Goal: Information Seeking & Learning: Learn about a topic

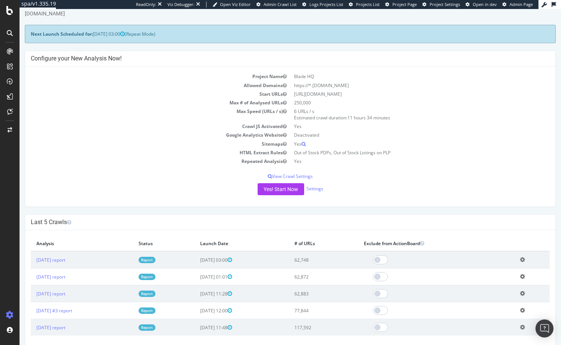
scroll to position [127, 0]
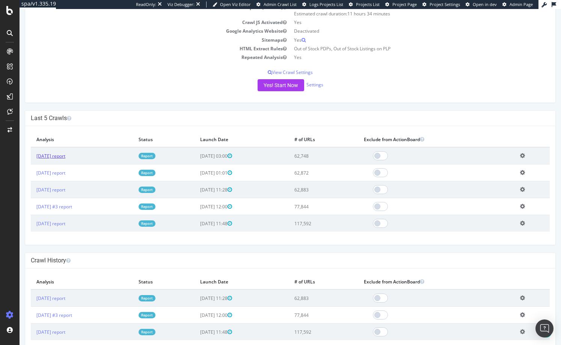
click at [62, 155] on link "2025 Jul. 27th report" at bounding box center [50, 156] width 29 height 6
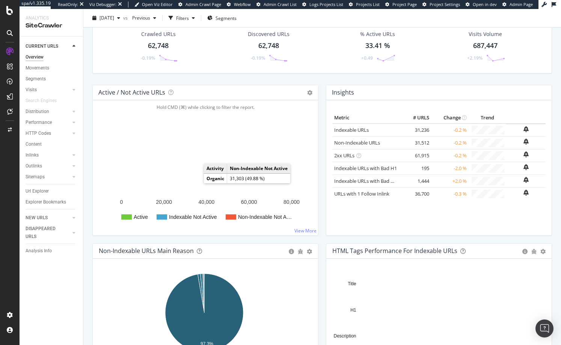
scroll to position [40, 0]
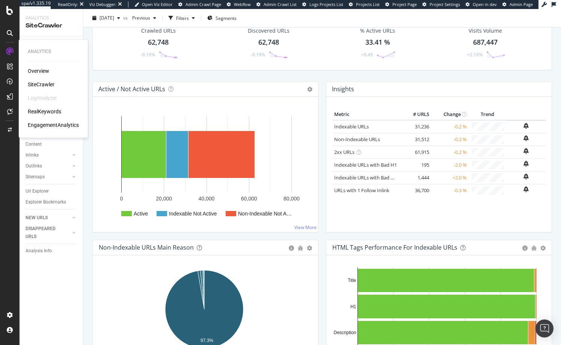
click at [39, 70] on div "Overview" at bounding box center [38, 71] width 21 height 8
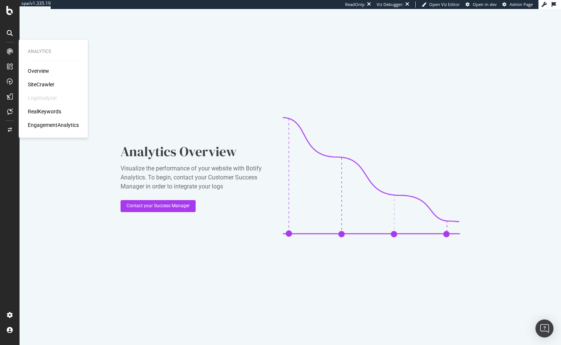
click at [42, 112] on div "RealKeywords" at bounding box center [44, 112] width 33 height 8
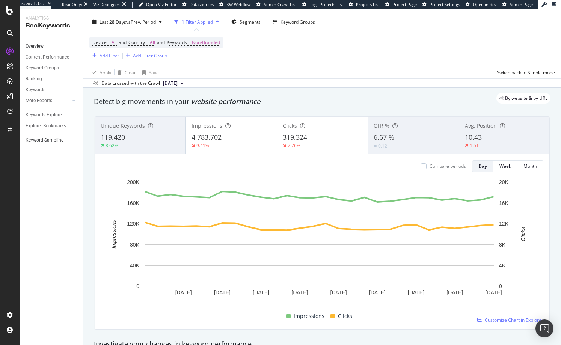
scroll to position [27, 0]
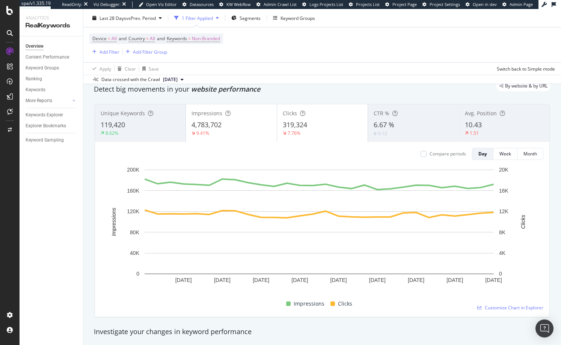
click at [413, 125] on div "6.67 %" at bounding box center [413, 125] width 79 height 10
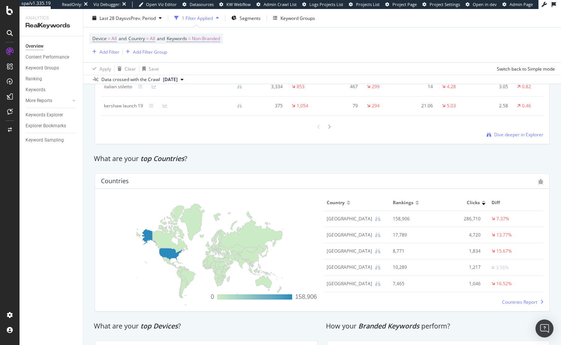
scroll to position [0, 0]
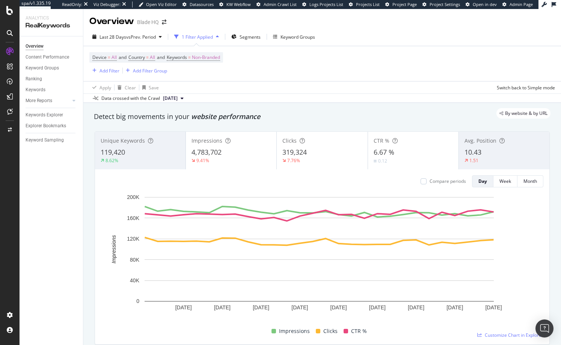
click at [407, 162] on div "0.12" at bounding box center [413, 160] width 79 height 7
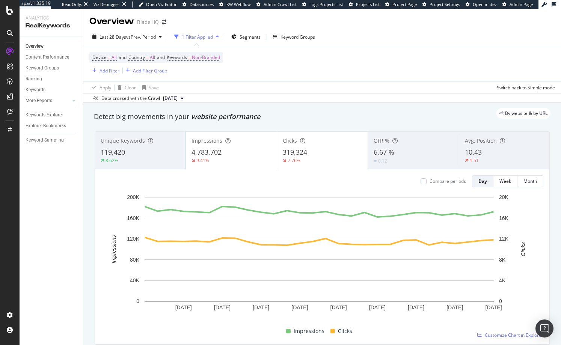
click at [416, 144] on div "CTR %" at bounding box center [413, 141] width 79 height 8
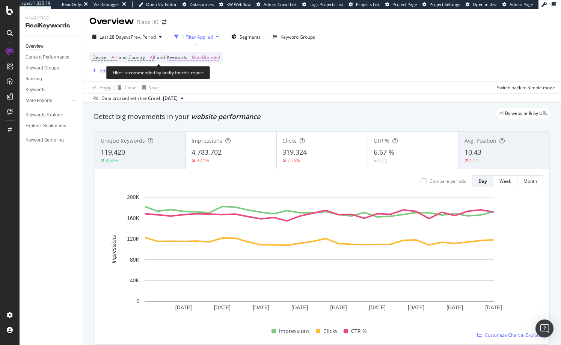
click at [205, 59] on span "Non-Branded" at bounding box center [206, 57] width 28 height 11
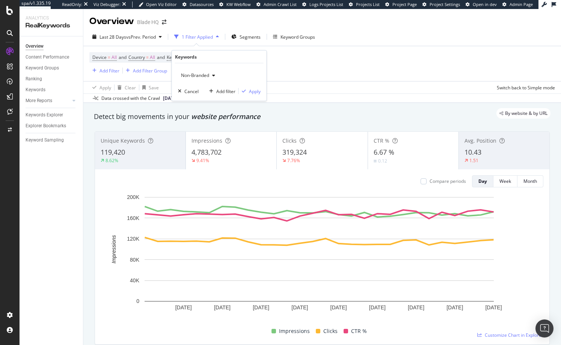
click at [195, 72] on span "Non-Branded" at bounding box center [193, 75] width 31 height 6
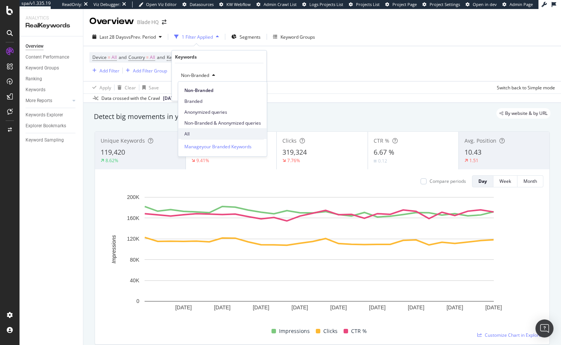
click at [193, 132] on span "All" at bounding box center [222, 133] width 77 height 7
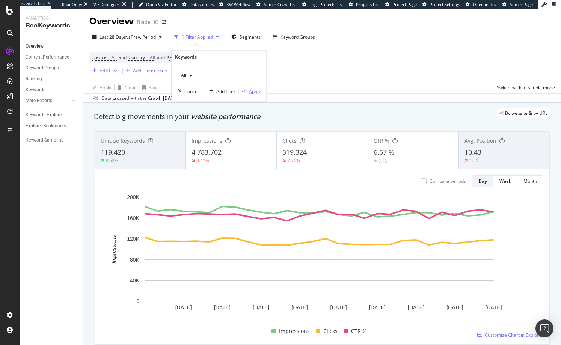
click at [258, 92] on div "Apply" at bounding box center [255, 91] width 12 height 6
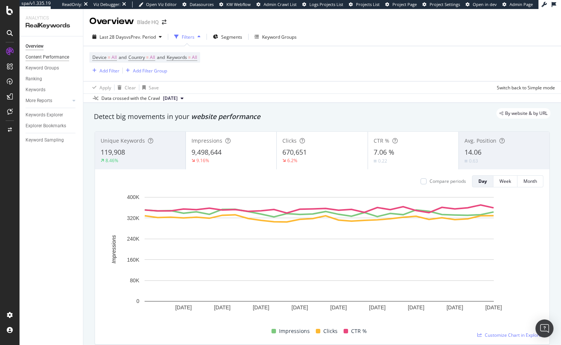
click at [50, 58] on div "Content Performance" at bounding box center [48, 57] width 44 height 8
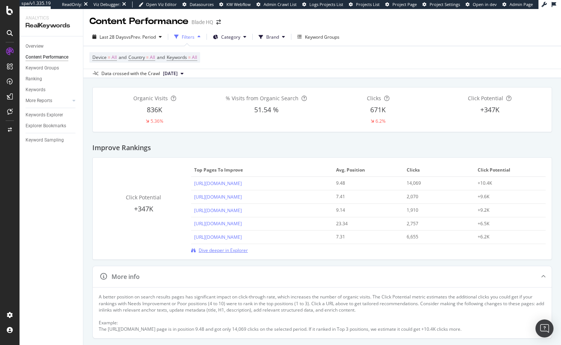
click at [211, 250] on span "Dive deeper in Explorer" at bounding box center [223, 250] width 49 height 6
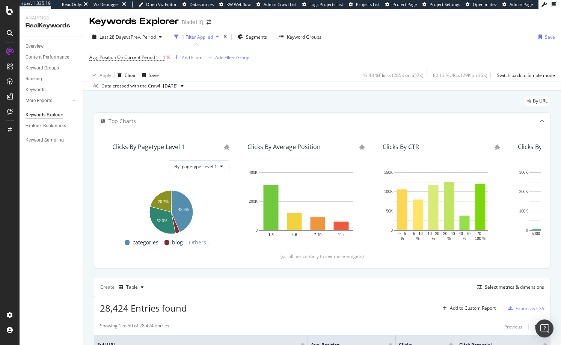
click at [171, 59] on icon at bounding box center [168, 58] width 6 height 8
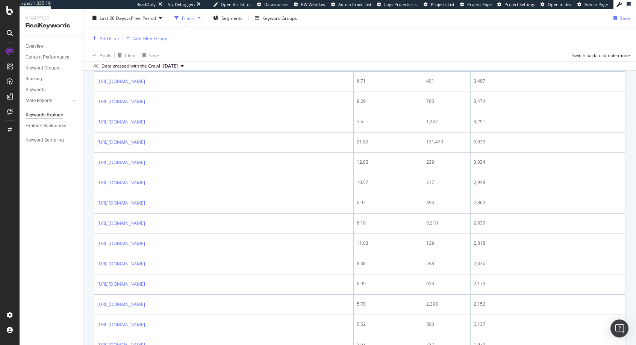
scroll to position [1085, 0]
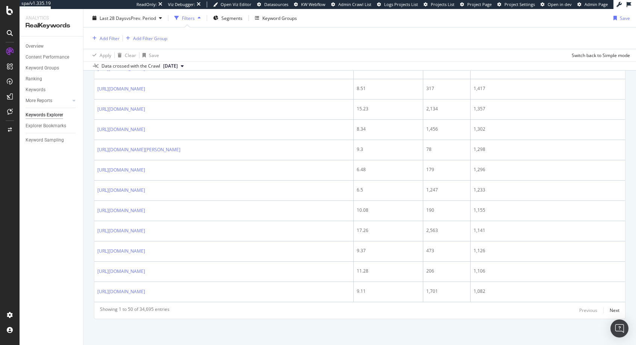
click at [561, 311] on div "Showing 1 to 50 of 34,695 entries Previous Next" at bounding box center [359, 310] width 531 height 9
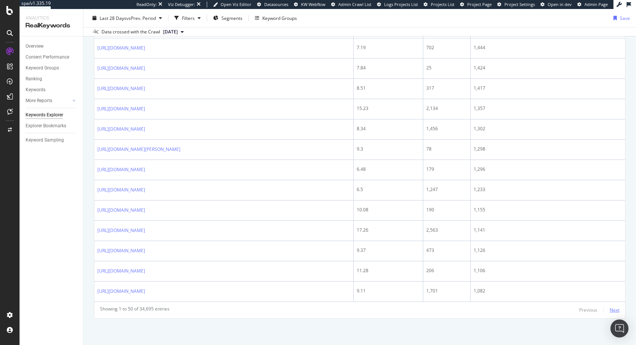
scroll to position [1051, 0]
click at [561, 312] on div "Next" at bounding box center [614, 310] width 10 height 6
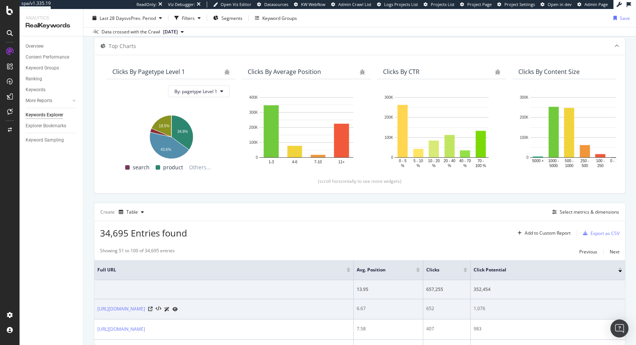
scroll to position [0, 0]
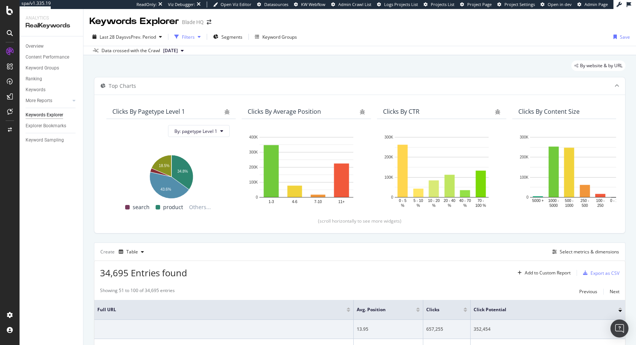
click at [190, 38] on div "Filters" at bounding box center [188, 37] width 13 height 6
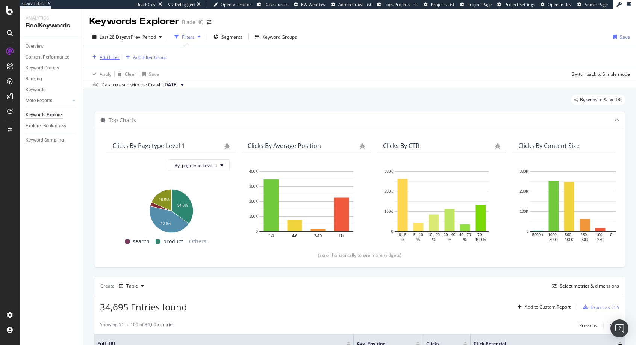
click at [105, 56] on div "Add Filter" at bounding box center [110, 57] width 20 height 6
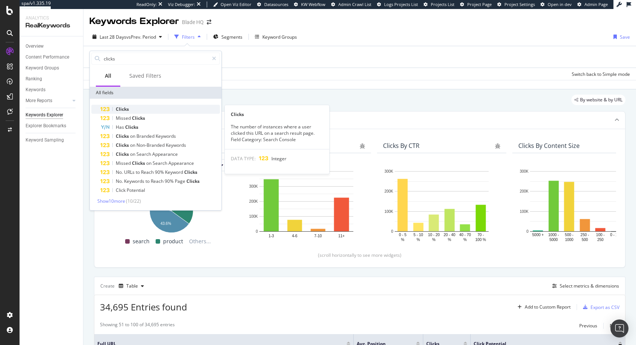
type input "clicks"
click at [121, 105] on div "Clicks" at bounding box center [159, 109] width 119 height 9
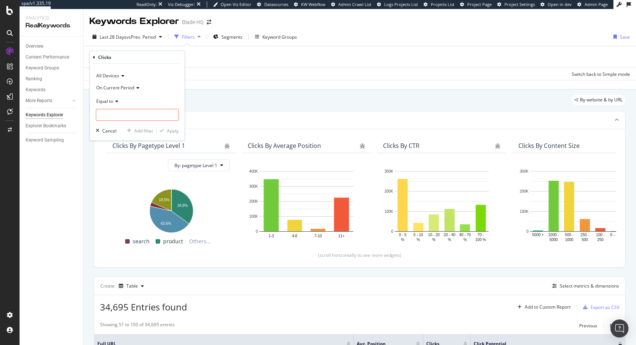
click at [120, 102] on div "Equal to" at bounding box center [137, 101] width 83 height 12
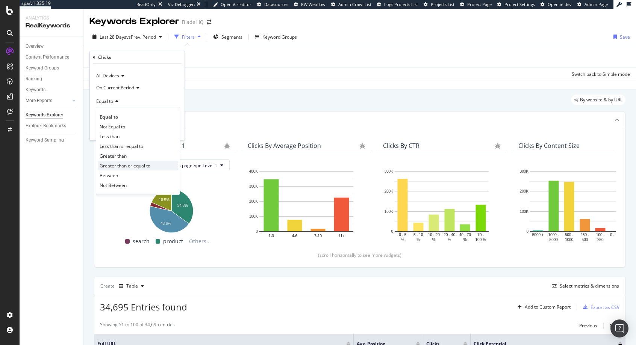
click at [110, 161] on div "Greater than or equal to" at bounding box center [138, 166] width 80 height 10
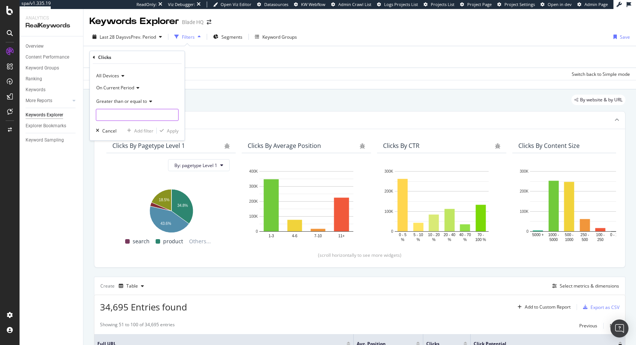
click at [124, 118] on input "number" at bounding box center [137, 115] width 83 height 12
type input "1"
click at [169, 132] on div "Apply" at bounding box center [173, 131] width 12 height 6
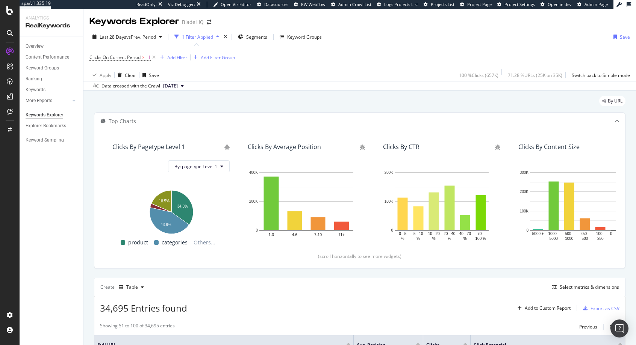
click at [178, 57] on div "Add Filter" at bounding box center [177, 57] width 20 height 6
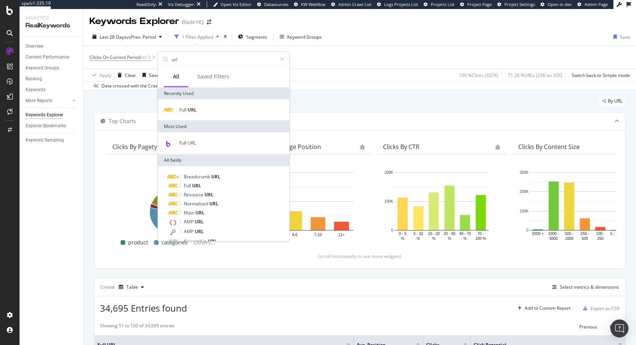
type input "url"
click at [192, 104] on div "Full URL" at bounding box center [224, 110] width 132 height 21
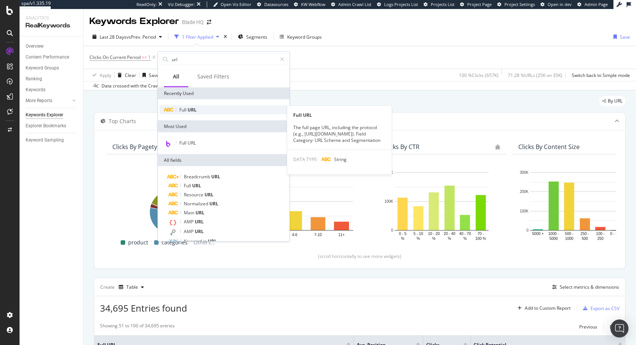
click at [192, 107] on span "URL" at bounding box center [191, 110] width 9 height 6
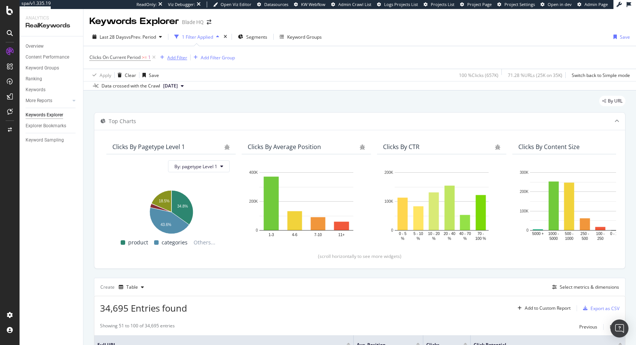
click at [174, 59] on div "Add Filter" at bounding box center [177, 57] width 20 height 6
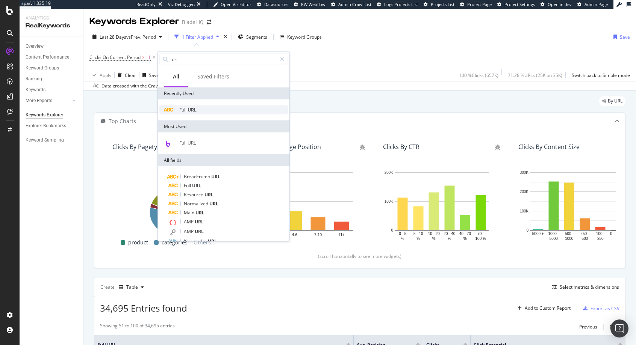
click at [189, 110] on span "URL" at bounding box center [191, 110] width 9 height 6
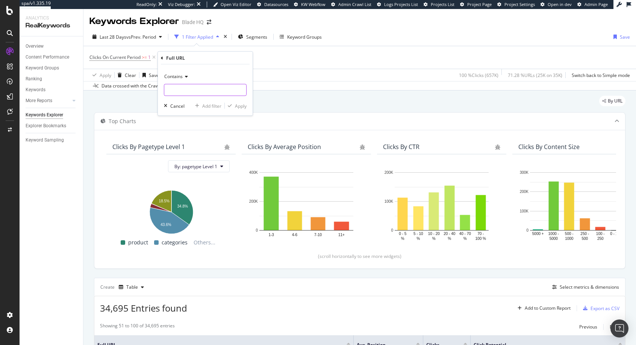
click at [174, 92] on input "text" at bounding box center [205, 90] width 82 height 12
type input "page="
click at [239, 104] on div "Apply" at bounding box center [241, 106] width 12 height 6
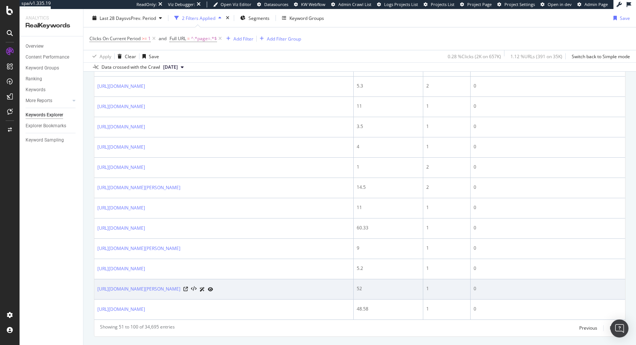
scroll to position [1068, 0]
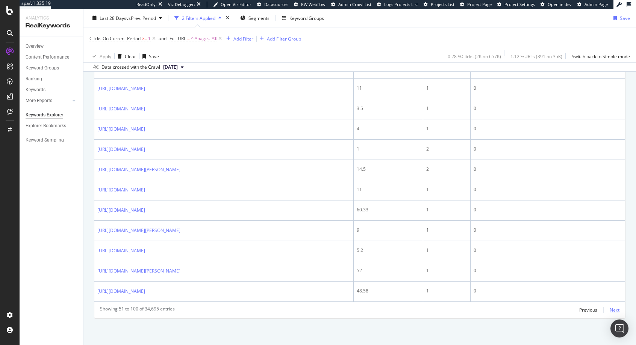
click at [561, 311] on div "Next" at bounding box center [614, 310] width 10 height 6
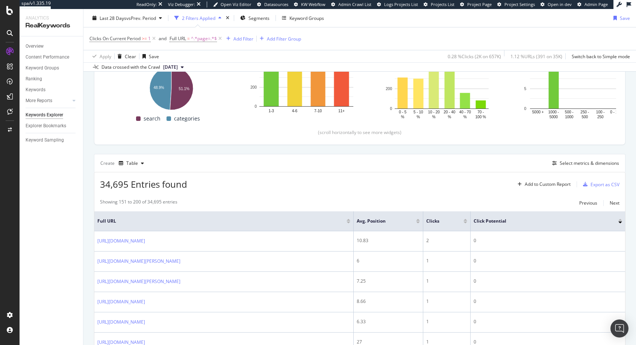
scroll to position [125, 0]
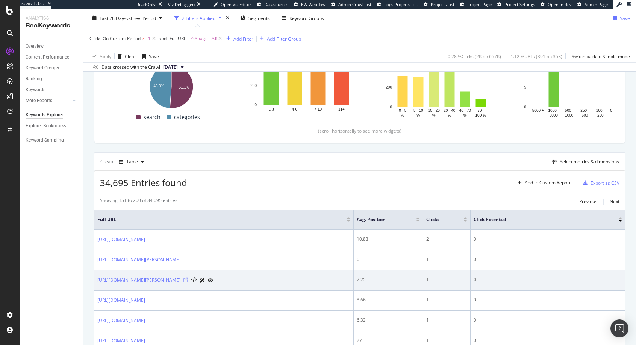
click at [188, 280] on icon at bounding box center [185, 280] width 5 height 5
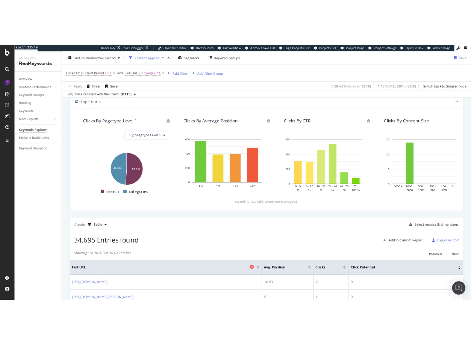
scroll to position [45, 0]
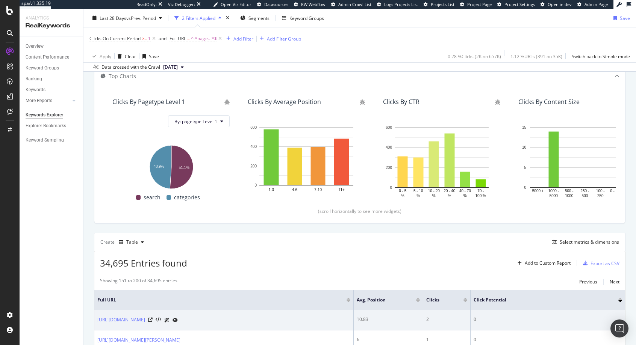
click at [178, 319] on icon at bounding box center [174, 320] width 5 height 5
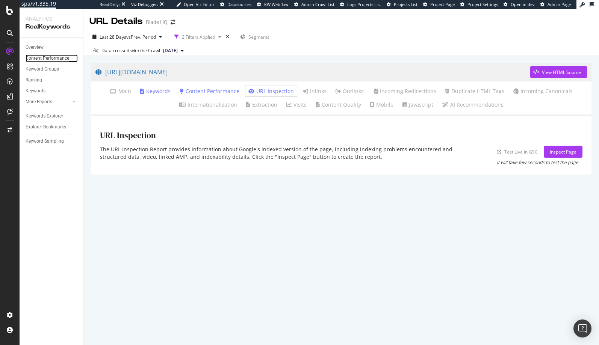
click at [40, 58] on div "Content Performance" at bounding box center [48, 58] width 44 height 8
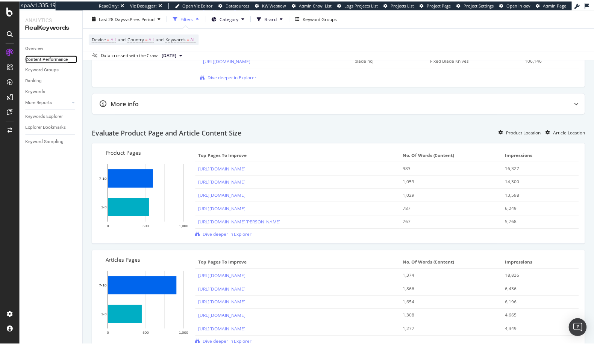
scroll to position [583, 0]
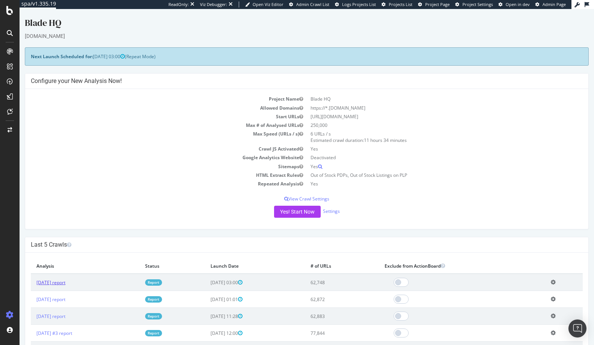
click at [65, 283] on link "2025 Jul. 27th report" at bounding box center [50, 283] width 29 height 6
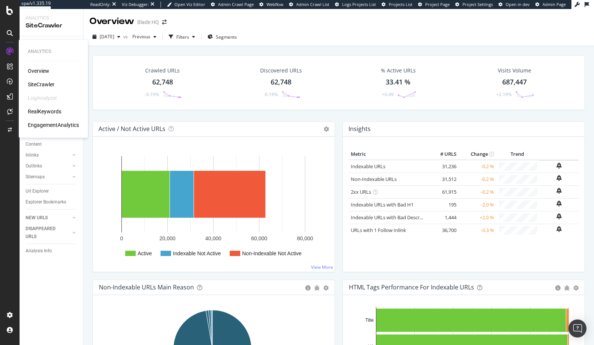
click at [39, 112] on div "RealKeywords" at bounding box center [44, 112] width 33 height 8
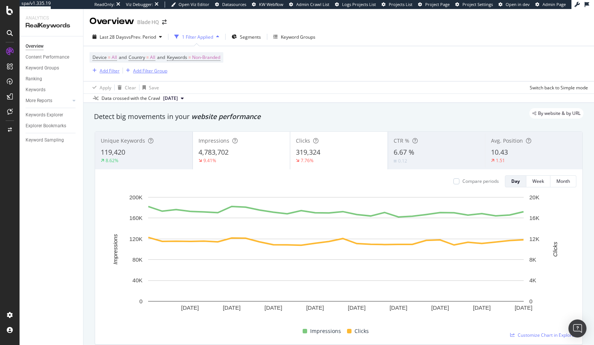
drag, startPoint x: 101, startPoint y: 71, endPoint x: 129, endPoint y: 73, distance: 28.3
click at [124, 77] on div "Device = All and Country = All and Keywords = Non-Branded Add Filter Add Filter…" at bounding box center [338, 63] width 498 height 35
click at [203, 57] on span "Non-Branded" at bounding box center [206, 57] width 28 height 11
click at [192, 77] on span "Non-Branded" at bounding box center [193, 75] width 31 height 6
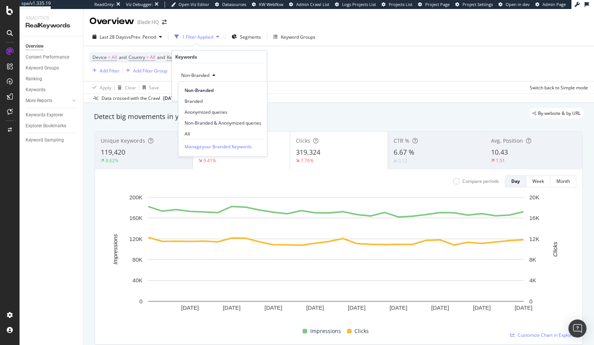
click at [404, 112] on div "By website & by URL" at bounding box center [334, 113] width 497 height 11
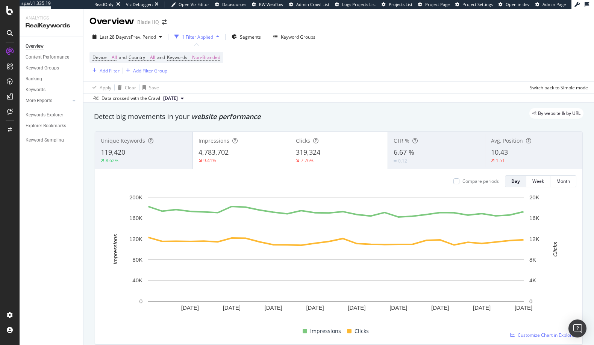
click at [434, 159] on div "0.12" at bounding box center [436, 160] width 86 height 7
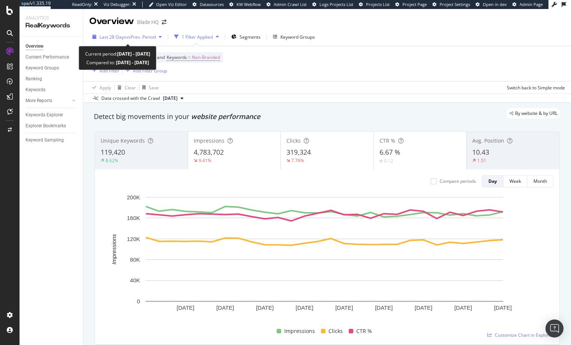
click at [127, 35] on span "vs Prev. Period" at bounding box center [141, 37] width 30 height 6
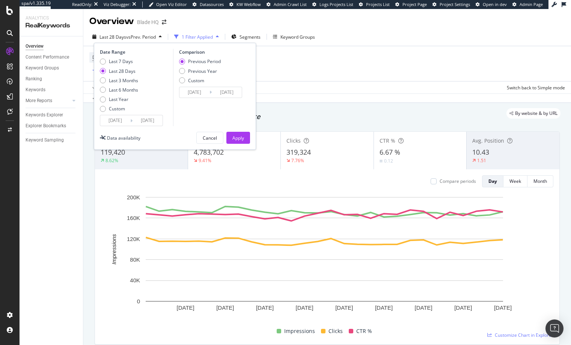
click at [102, 84] on div "Last 7 Days Last 28 Days Last 3 Months Last 6 Months Last Year Custom" at bounding box center [119, 86] width 38 height 57
click at [102, 82] on div "Last 3 Months" at bounding box center [103, 80] width 6 height 6
type input "2025/05/10"
type input "2025/02/07"
type input "2025/05/09"
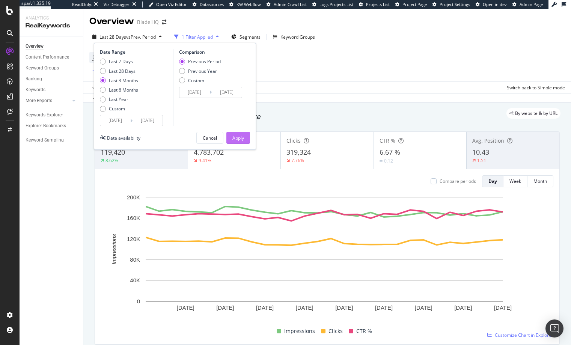
click at [245, 136] on button "Apply" at bounding box center [239, 138] width 24 height 12
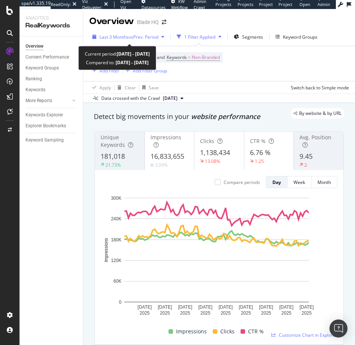
click at [150, 35] on span "vs Prev. Period" at bounding box center [144, 37] width 30 height 6
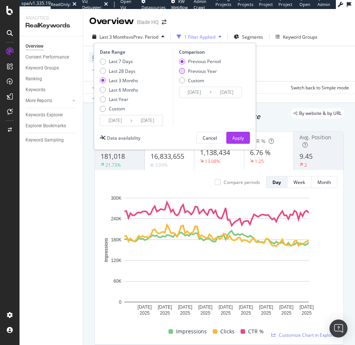
click at [181, 72] on div "Previous Year" at bounding box center [182, 71] width 6 height 6
type input "2024/05/11"
type input "2024/08/10"
click at [239, 136] on div "Apply" at bounding box center [239, 138] width 12 height 6
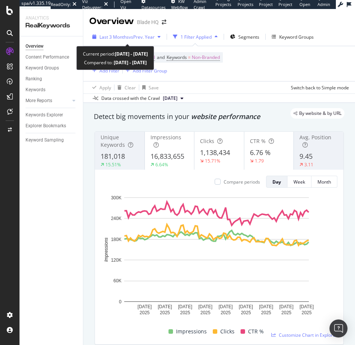
click at [118, 37] on span "Last 3 Months" at bounding box center [114, 37] width 29 height 6
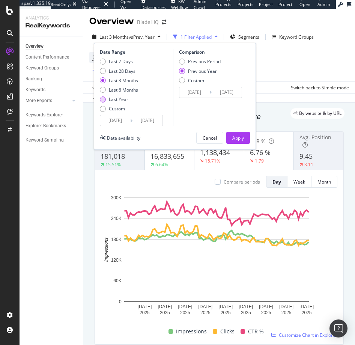
click at [104, 101] on div "Last Year" at bounding box center [103, 100] width 6 height 6
type input "2024/08/10"
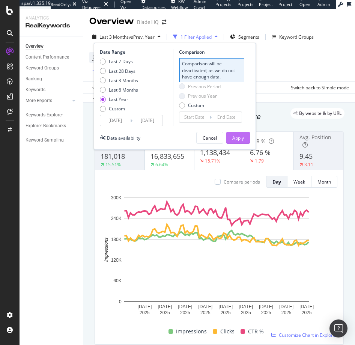
click at [242, 138] on div "Apply" at bounding box center [239, 138] width 12 height 6
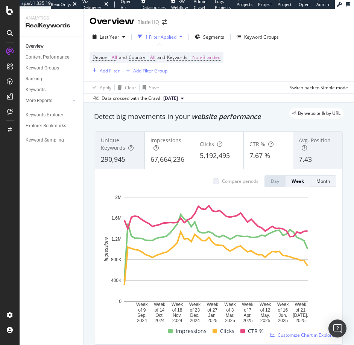
click at [316, 184] on div "Month" at bounding box center [323, 181] width 14 height 6
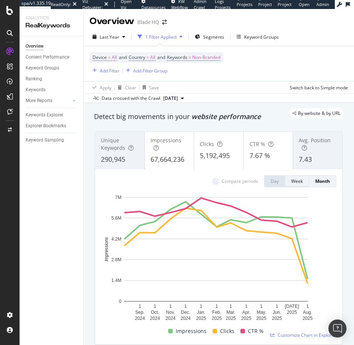
click at [297, 186] on button "Week" at bounding box center [297, 181] width 24 height 12
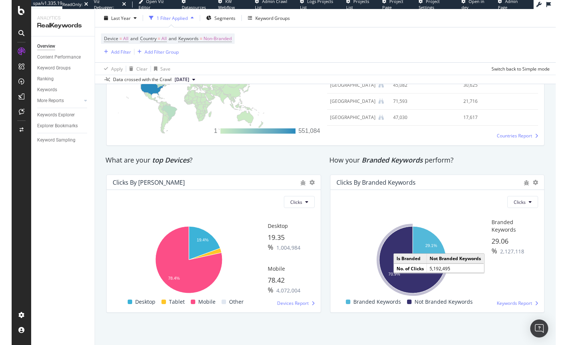
scroll to position [1179, 0]
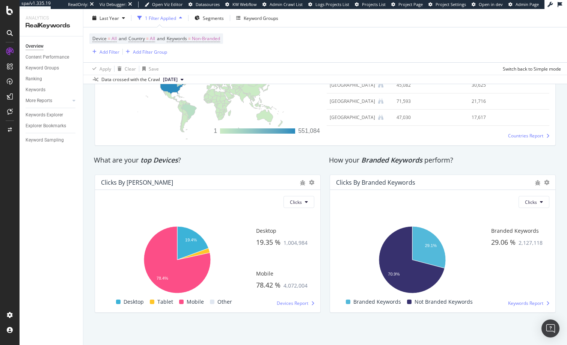
click at [379, 317] on div "Clicks By Branded Keywords Clicks Hold CMD (⌘) while clicking to filter the rep…" at bounding box center [442, 244] width 235 height 150
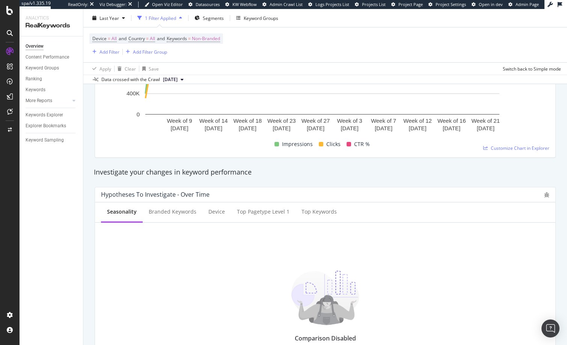
scroll to position [0, 0]
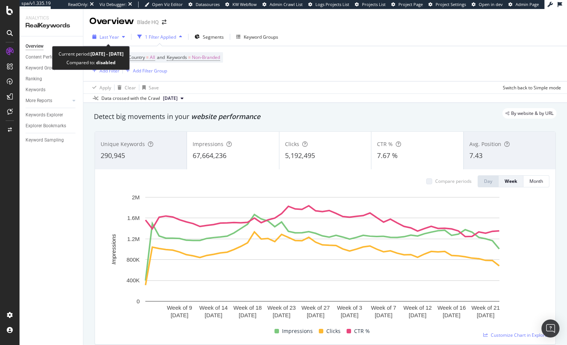
click at [111, 37] on span "Last Year" at bounding box center [110, 37] width 20 height 6
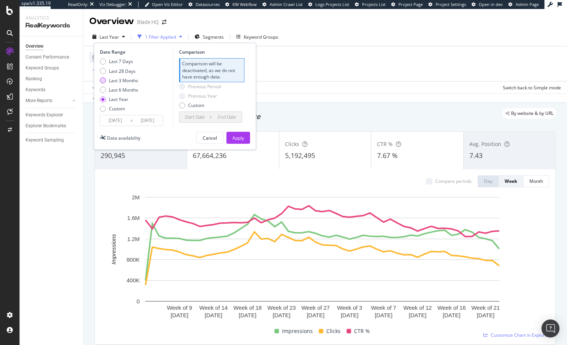
click at [104, 81] on div "Last 3 Months" at bounding box center [103, 80] width 6 height 6
type input "2025/05/10"
type input "2025/02/07"
type input "2025/05/09"
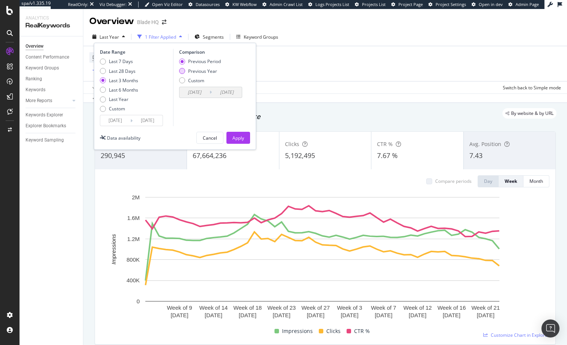
click at [181, 73] on div "Previous Year" at bounding box center [182, 71] width 6 height 6
type input "2024/05/11"
type input "2024/08/10"
drag, startPoint x: 240, startPoint y: 139, endPoint x: 17, endPoint y: 195, distance: 230.1
click at [240, 139] on div "Apply" at bounding box center [239, 138] width 12 height 6
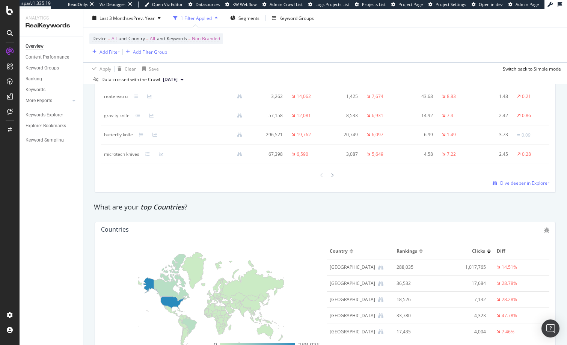
scroll to position [984, 0]
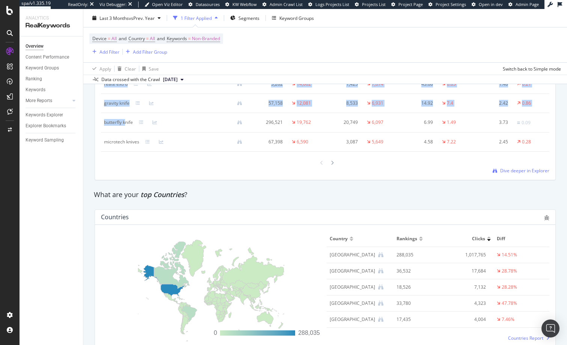
drag, startPoint x: 98, startPoint y: 121, endPoint x: 128, endPoint y: 130, distance: 30.9
click at [127, 129] on div "Keyword Smart Keyword Full URL pagetype Level 1 Add a Dimension Keyword Impress…" at bounding box center [325, 95] width 461 height 170
drag, startPoint x: 135, startPoint y: 130, endPoint x: 103, endPoint y: 127, distance: 32.1
click at [102, 127] on td "butterfly knife" at bounding box center [176, 123] width 150 height 20
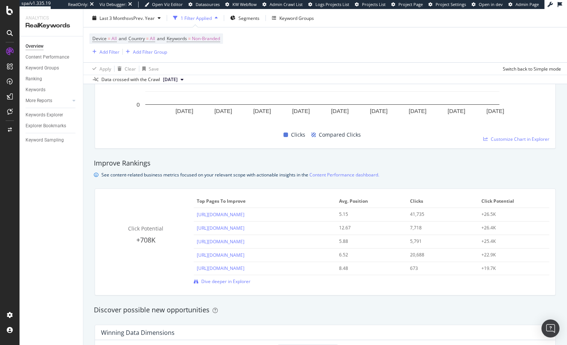
scroll to position [0, 0]
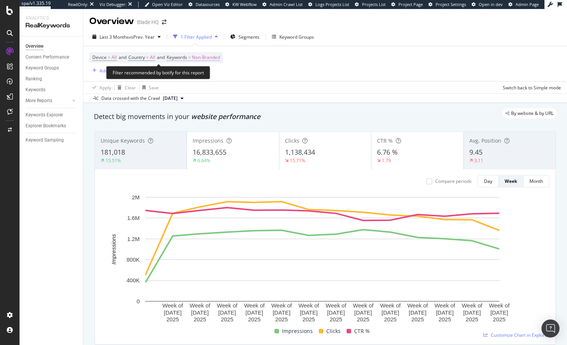
click at [203, 59] on span "Non-Branded" at bounding box center [206, 57] width 28 height 11
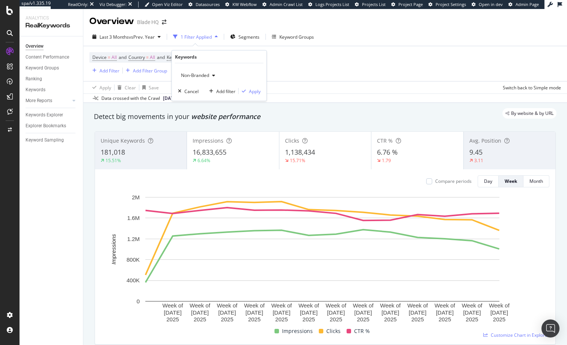
click at [194, 73] on span "Non-Branded" at bounding box center [193, 75] width 31 height 6
click at [194, 97] on div "Branded" at bounding box center [222, 101] width 89 height 11
click at [258, 91] on div "Apply" at bounding box center [255, 91] width 12 height 6
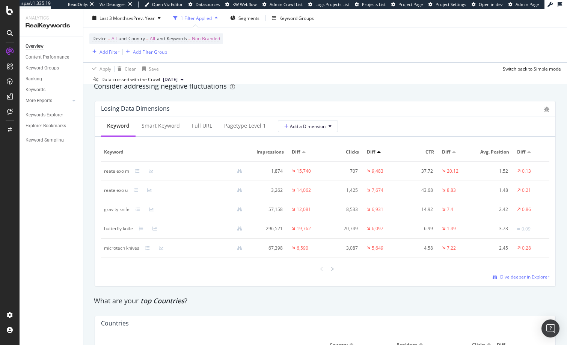
scroll to position [878, 0]
click at [158, 129] on div "Smart Keyword" at bounding box center [161, 126] width 38 height 8
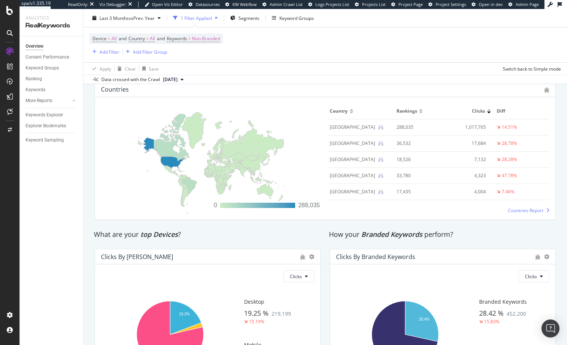
scroll to position [886, 0]
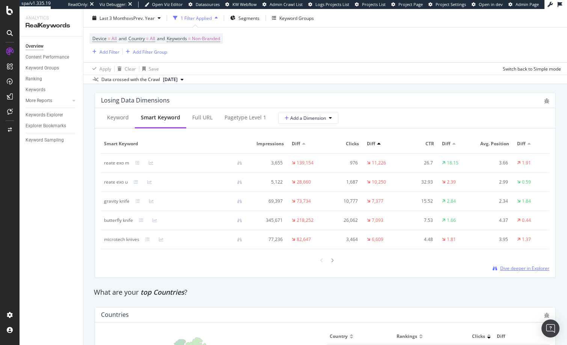
click at [506, 272] on span "Dive deeper in Explorer" at bounding box center [524, 268] width 49 height 6
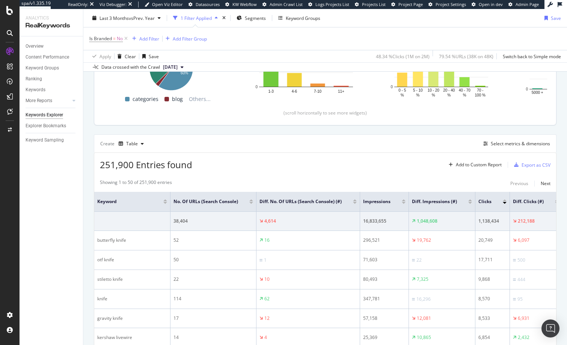
scroll to position [133, 0]
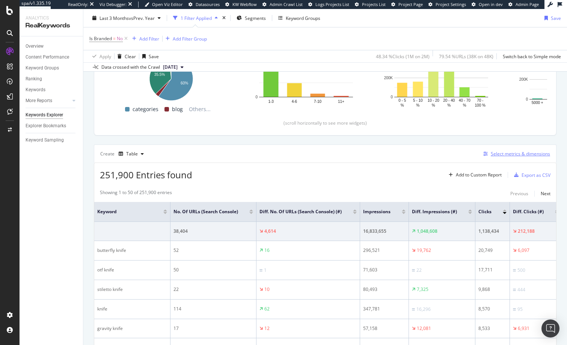
click at [499, 154] on div "Select metrics & dimensions" at bounding box center [520, 154] width 59 height 6
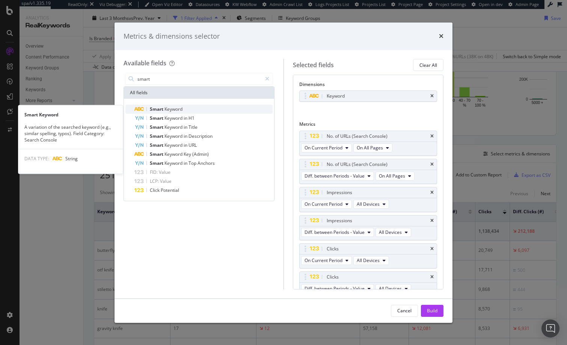
type input "smart"
click at [175, 109] on span "Keyword" at bounding box center [174, 109] width 18 height 6
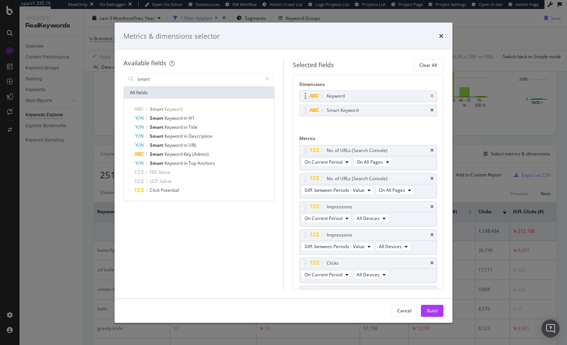
click at [431, 97] on icon "times" at bounding box center [432, 96] width 3 height 5
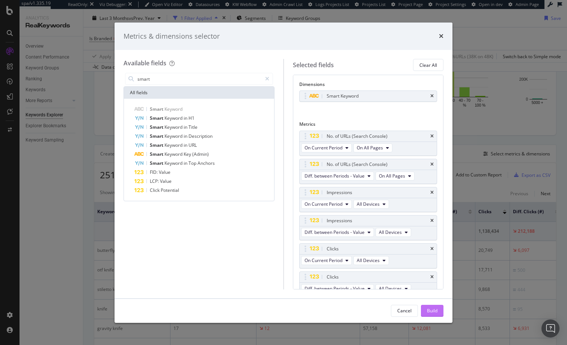
click at [436, 307] on div "Build" at bounding box center [432, 310] width 11 height 11
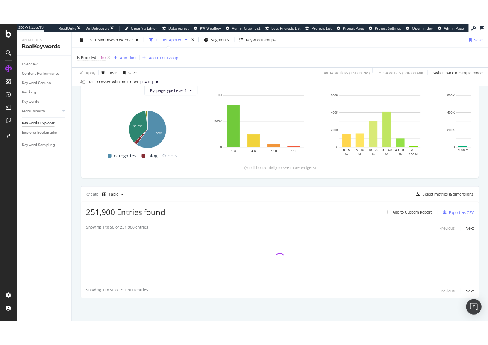
scroll to position [90, 0]
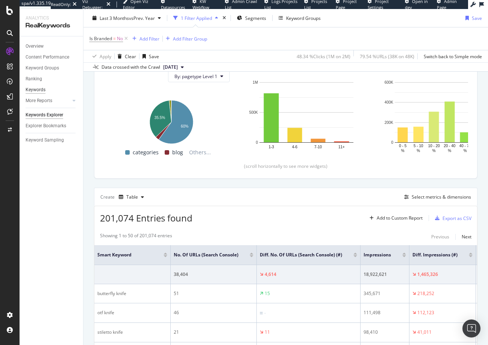
click at [42, 89] on div "Keywords" at bounding box center [36, 90] width 20 height 8
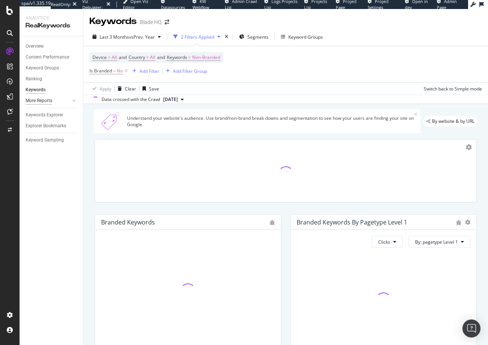
click at [43, 99] on div "More Reports" at bounding box center [39, 101] width 27 height 8
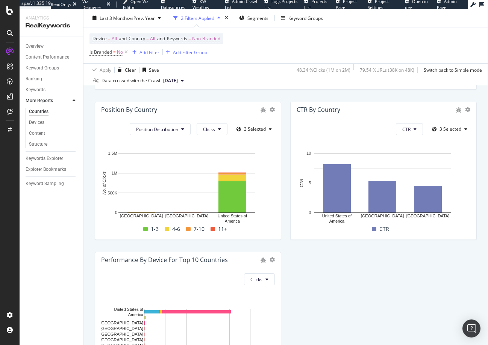
scroll to position [745, 0]
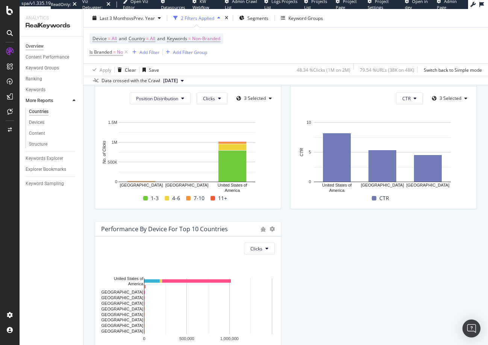
click at [40, 47] on div "Overview" at bounding box center [35, 46] width 18 height 8
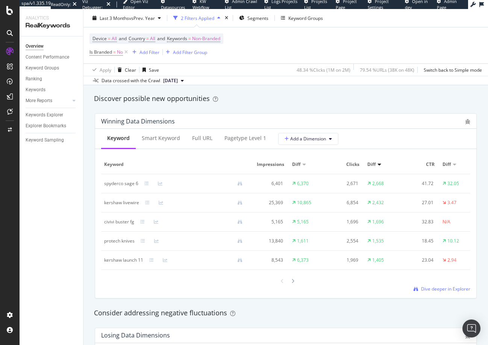
scroll to position [652, 0]
click at [157, 139] on div "Smart Keyword" at bounding box center [161, 138] width 38 height 8
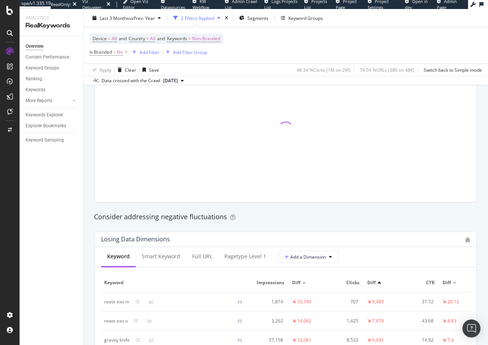
scroll to position [887, 0]
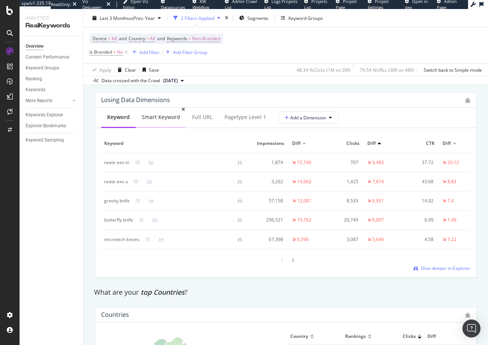
click at [162, 127] on div "Smart Keyword" at bounding box center [161, 117] width 50 height 21
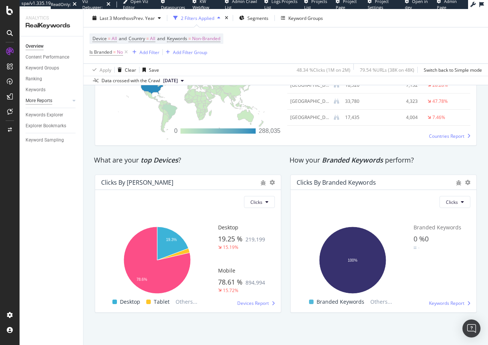
scroll to position [1197, 0]
click at [36, 60] on div "Content Performance" at bounding box center [48, 57] width 44 height 8
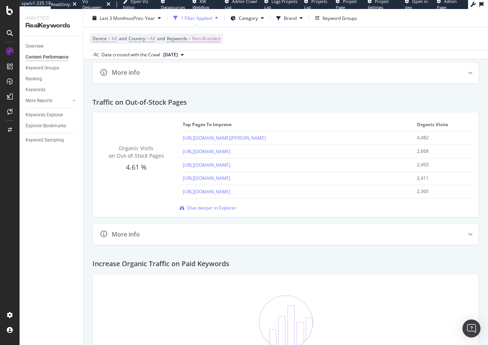
scroll to position [1133, 0]
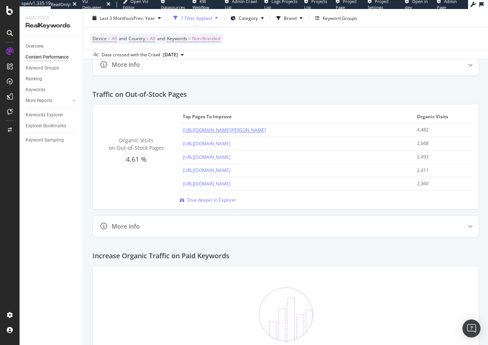
click at [266, 133] on link "https://www.bladehq.com/item--Boker-Wiener-Warrior-Kalashnikov--174364" at bounding box center [224, 130] width 83 height 6
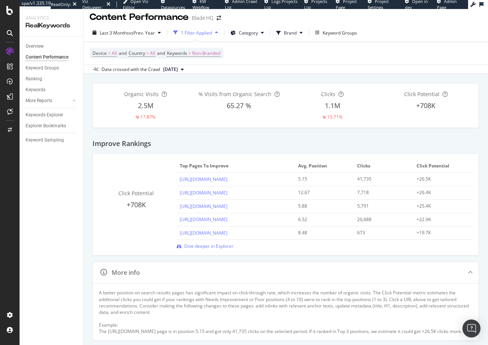
scroll to position [0, 0]
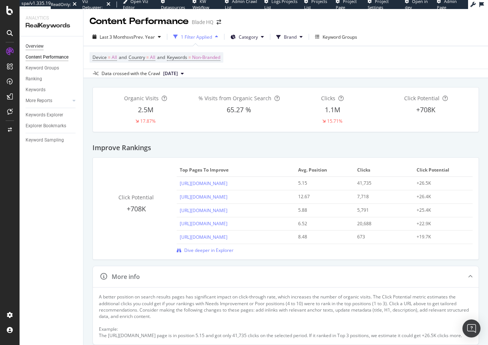
click at [36, 44] on div "Overview" at bounding box center [35, 46] width 18 height 8
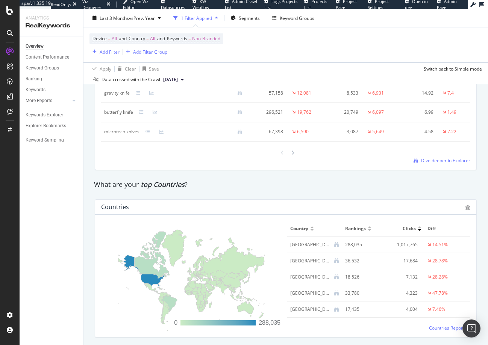
scroll to position [1197, 0]
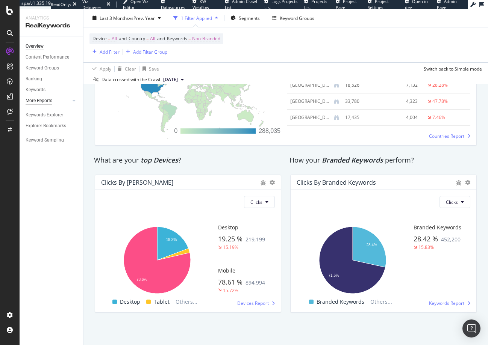
click at [52, 102] on div "More Reports" at bounding box center [39, 101] width 27 height 8
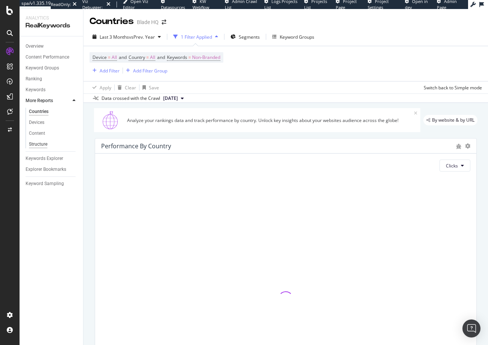
click at [39, 145] on div "Structure" at bounding box center [38, 145] width 18 height 8
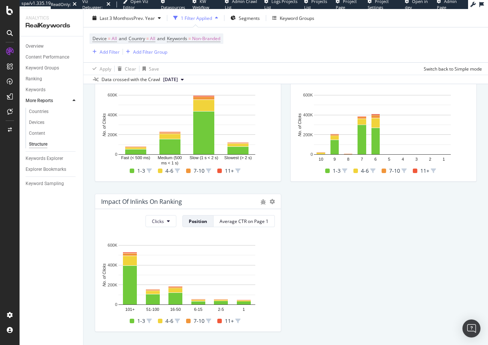
scroll to position [232, 0]
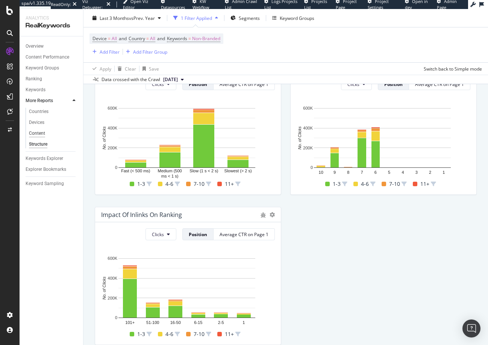
click at [38, 135] on div "Content" at bounding box center [37, 134] width 16 height 8
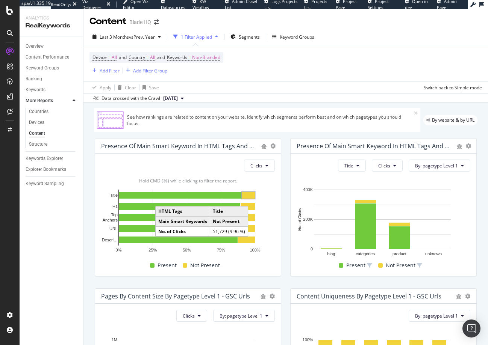
click at [251, 197] on rect "A chart." at bounding box center [248, 195] width 13 height 7
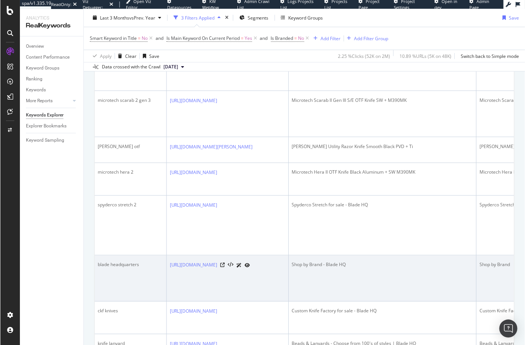
scroll to position [1049, 0]
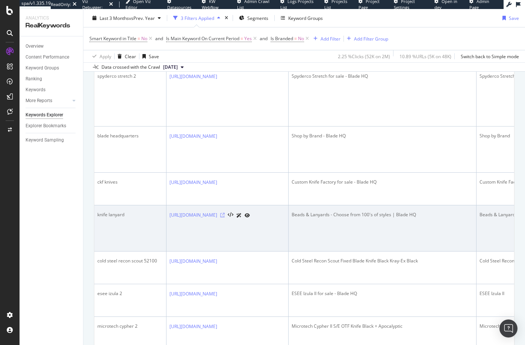
click at [225, 213] on icon at bounding box center [222, 215] width 5 height 5
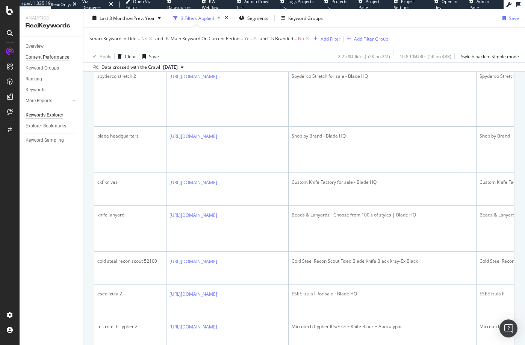
click at [36, 58] on div "Content Performance" at bounding box center [48, 57] width 44 height 8
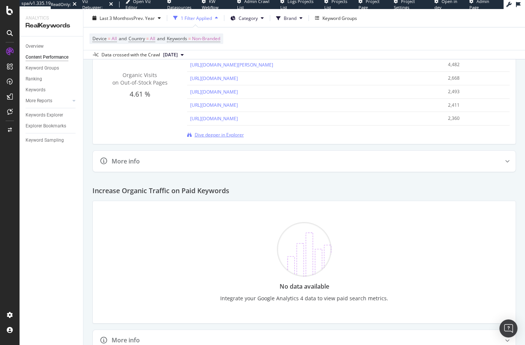
scroll to position [1239, 0]
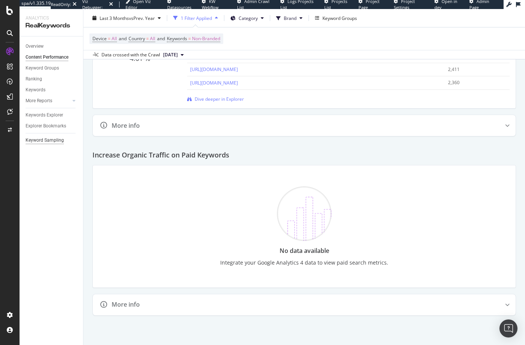
click at [43, 143] on div "Keyword Sampling" at bounding box center [45, 140] width 38 height 8
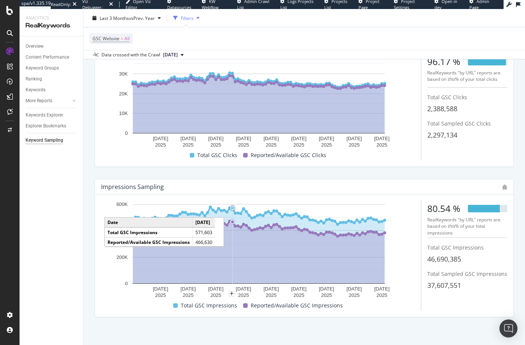
scroll to position [74, 0]
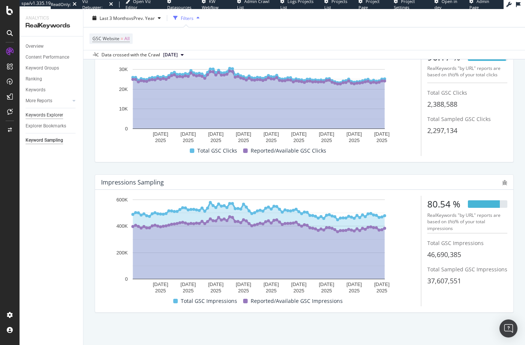
click at [35, 118] on div "Keywords Explorer" at bounding box center [45, 115] width 38 height 8
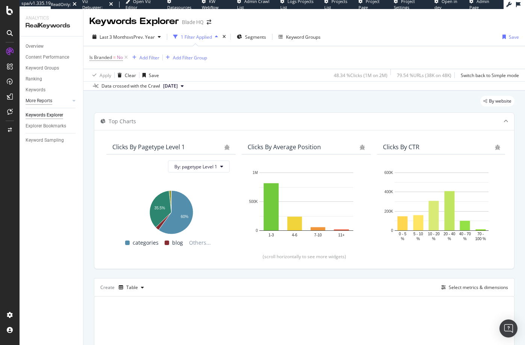
click at [34, 102] on div "More Reports" at bounding box center [39, 101] width 27 height 8
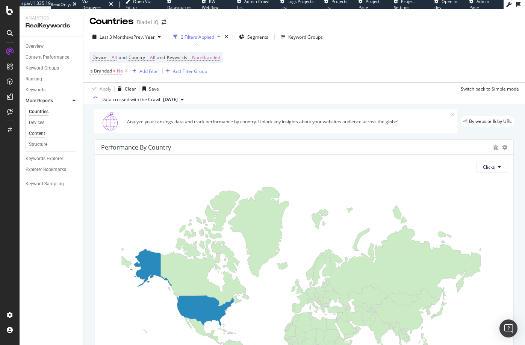
click at [36, 130] on div "Content" at bounding box center [37, 134] width 16 height 8
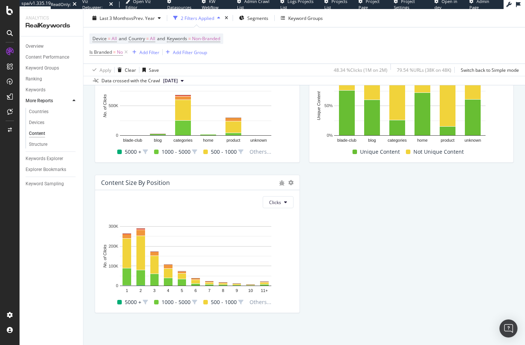
scroll to position [266, 0]
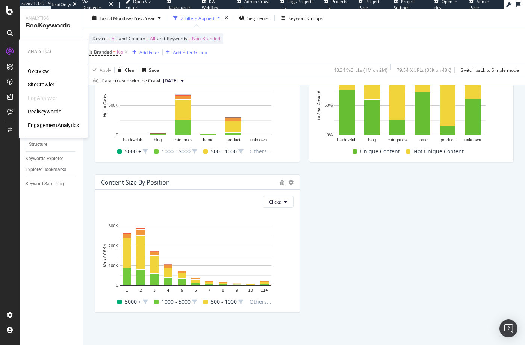
click at [39, 82] on div "SiteCrawler" at bounding box center [41, 85] width 27 height 8
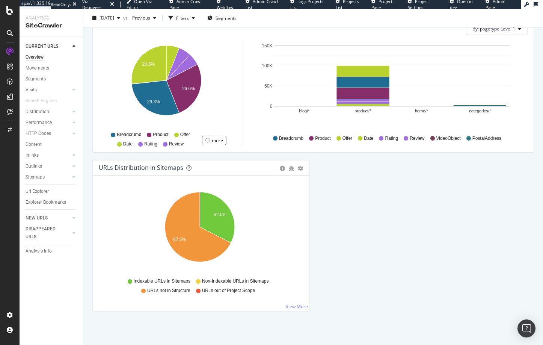
scroll to position [754, 0]
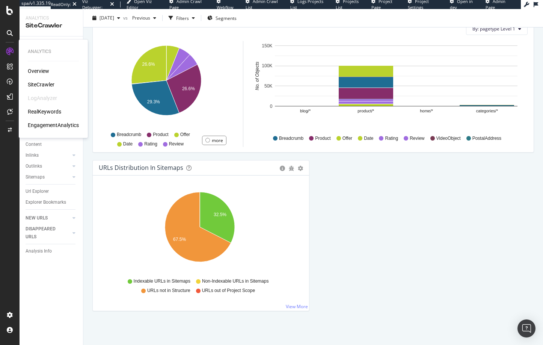
click at [40, 83] on div "SiteCrawler" at bounding box center [41, 85] width 27 height 8
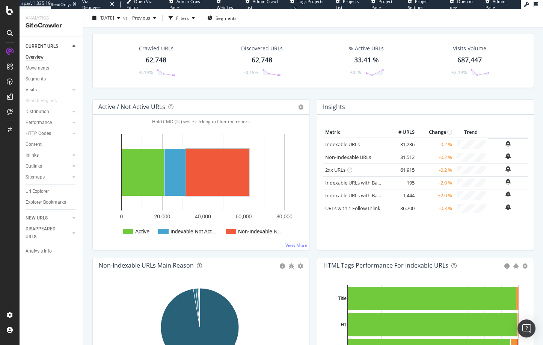
scroll to position [7, 0]
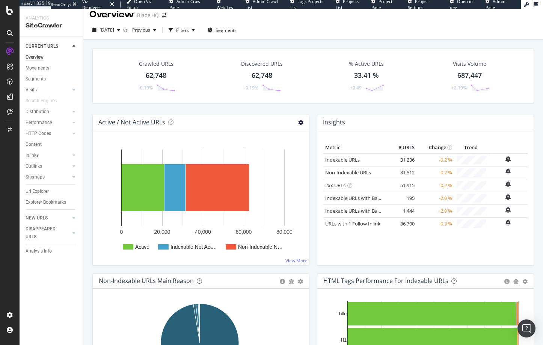
click at [299, 120] on icon at bounding box center [300, 122] width 5 height 5
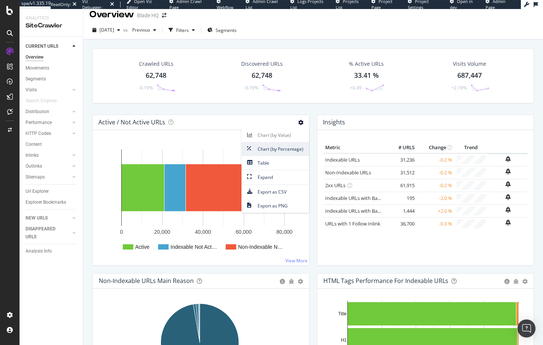
click at [279, 145] on span "Chart (by Percentage)" at bounding box center [276, 149] width 68 height 10
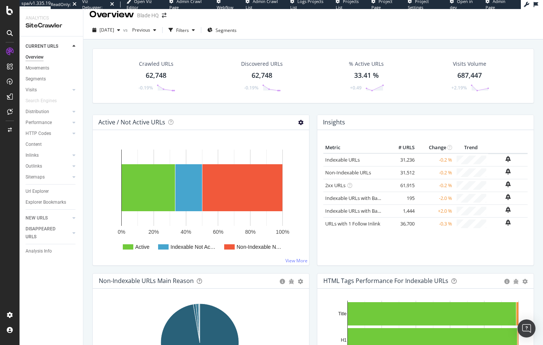
click at [298, 121] on icon at bounding box center [300, 122] width 5 height 5
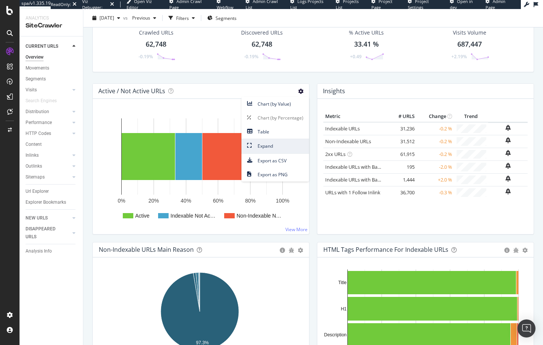
scroll to position [42, 0]
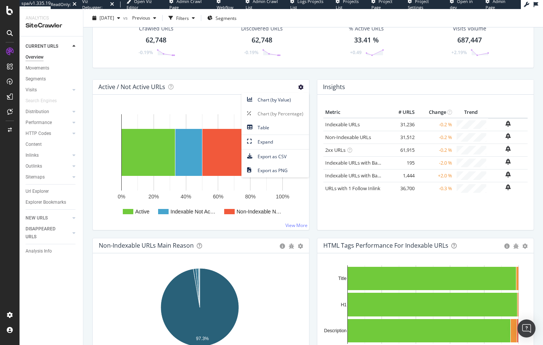
click at [313, 218] on div "Insights × Close Chart overview-insight-panel - API Requests List Area Type Req…" at bounding box center [425, 158] width 225 height 159
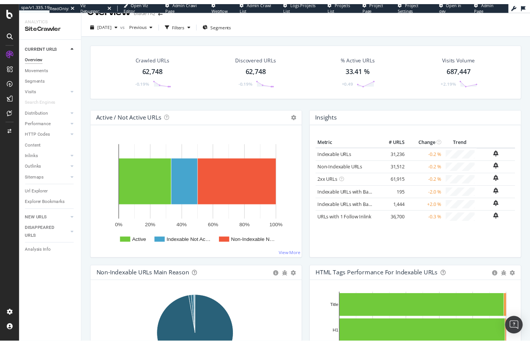
scroll to position [0, 0]
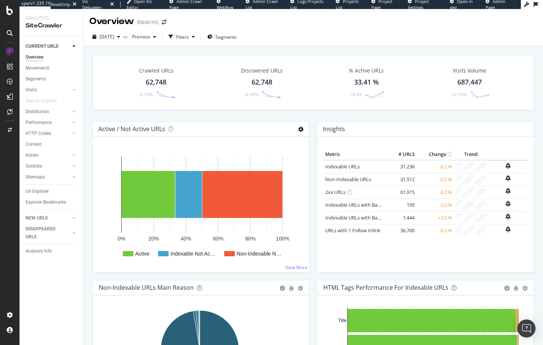
click at [298, 132] on icon at bounding box center [300, 129] width 5 height 5
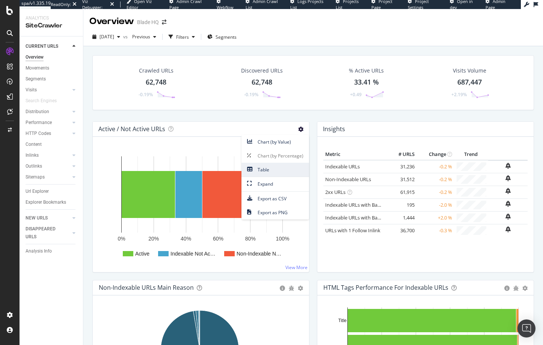
click at [255, 167] on span "Table" at bounding box center [276, 170] width 68 height 10
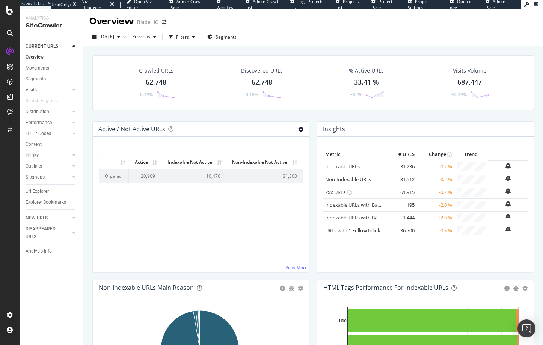
click at [298, 130] on icon at bounding box center [300, 129] width 5 height 5
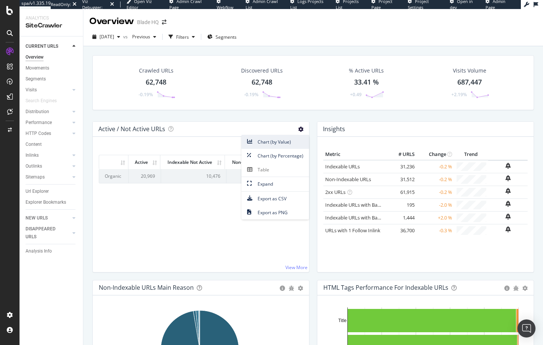
click at [261, 143] on span "Chart (by Value)" at bounding box center [276, 142] width 68 height 10
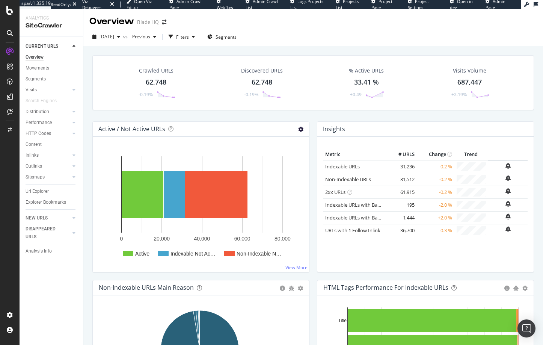
click at [298, 130] on icon at bounding box center [300, 129] width 5 height 5
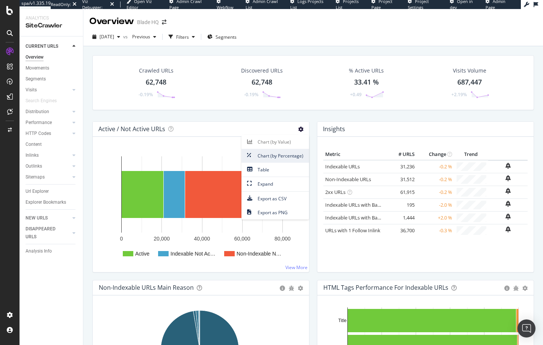
click at [263, 157] on span "Chart (by Percentage)" at bounding box center [276, 156] width 68 height 10
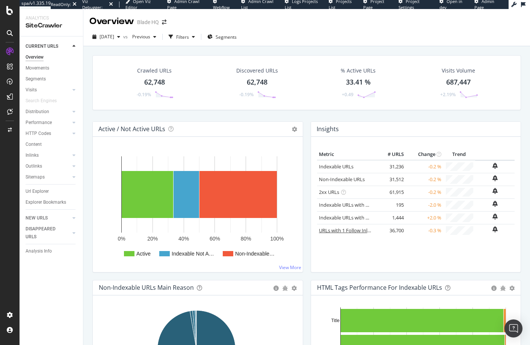
click at [340, 230] on link "URLs with 1 Follow Inlink" at bounding box center [346, 230] width 55 height 7
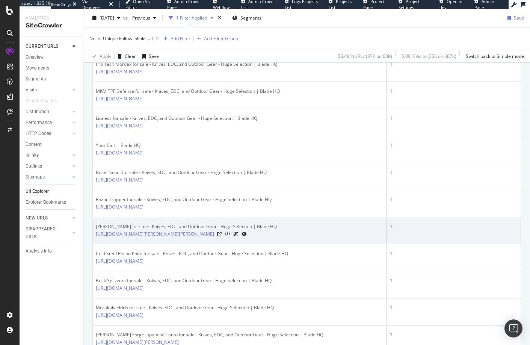
scroll to position [287, 0]
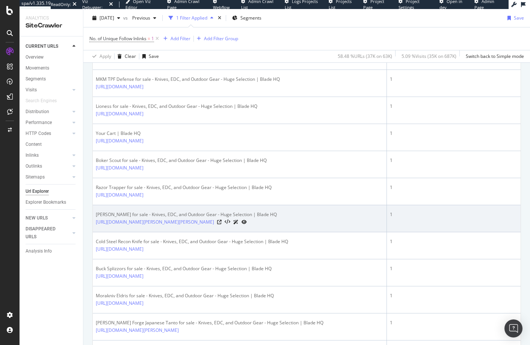
click at [242, 224] on icon at bounding box center [244, 222] width 5 height 5
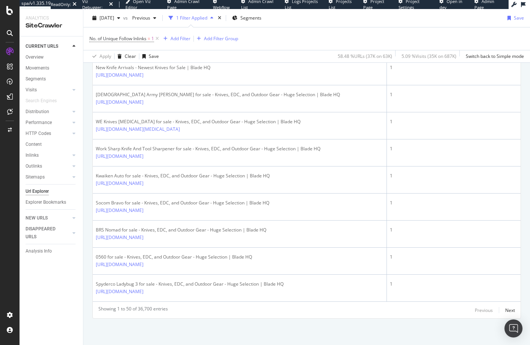
scroll to position [0, 0]
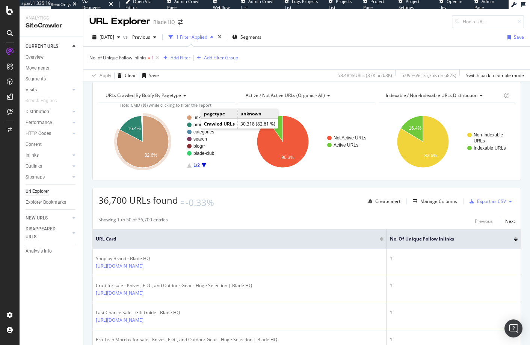
click at [196, 120] on text "unknown" at bounding box center [203, 117] width 18 height 5
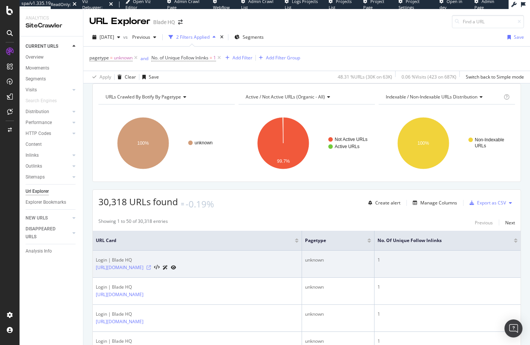
click at [151, 270] on icon at bounding box center [149, 267] width 5 height 5
click at [176, 270] on icon at bounding box center [173, 267] width 5 height 5
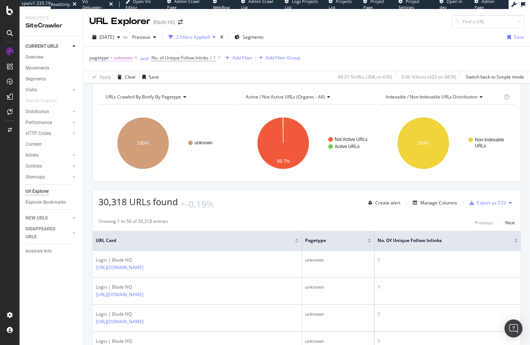
click at [131, 57] on span "unknown" at bounding box center [123, 58] width 19 height 11
click at [232, 83] on div "URLs Crawled By Botify By pagetype Chart (by Value) Table Expand Export as CSV …" at bounding box center [306, 83] width 447 height 0
click at [138, 59] on icon at bounding box center [136, 58] width 6 height 8
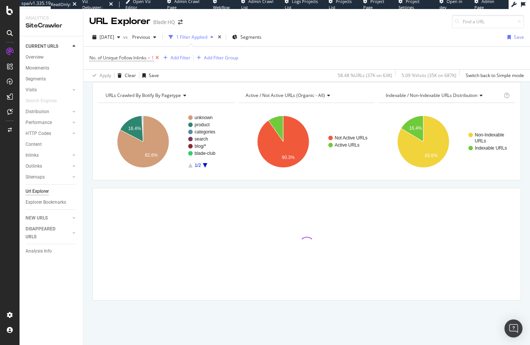
click at [157, 58] on icon at bounding box center [157, 58] width 6 height 8
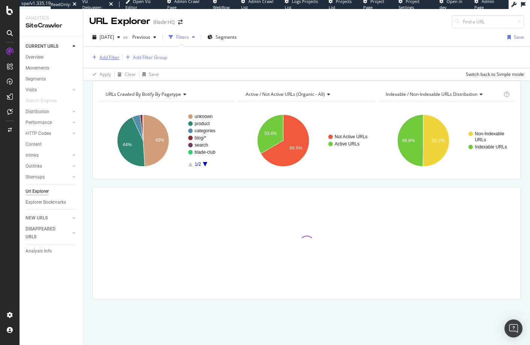
click at [104, 57] on div "Add Filter" at bounding box center [110, 57] width 20 height 6
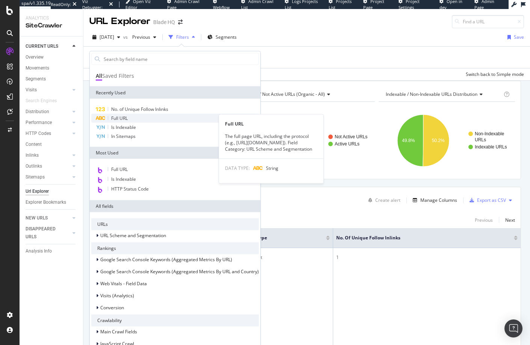
click at [119, 116] on span "Full URL" at bounding box center [119, 118] width 17 height 6
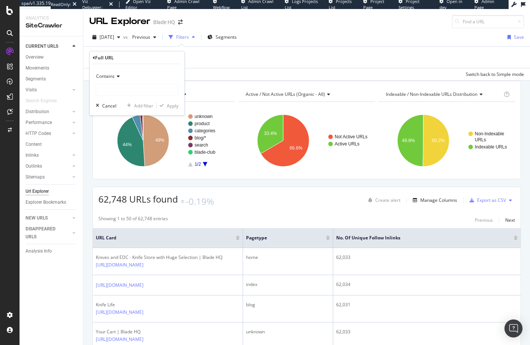
click at [115, 75] on icon at bounding box center [117, 76] width 5 height 5
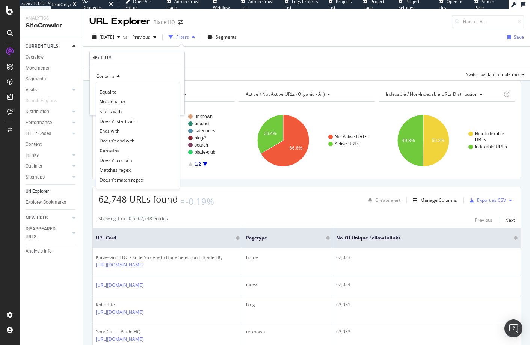
click at [88, 57] on div "Add Filter Add Filter Group Apply Clear Save Switch back to Simple mode" at bounding box center [306, 63] width 447 height 34
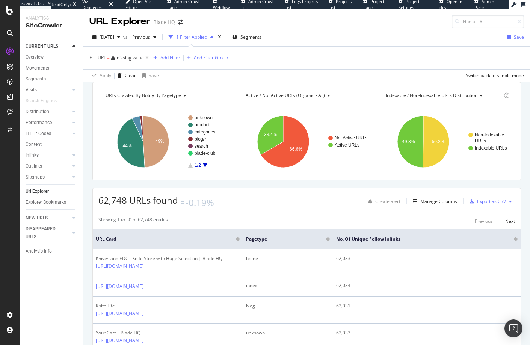
click at [131, 58] on div "missing value" at bounding box center [129, 57] width 29 height 6
click at [121, 89] on input "text" at bounding box center [137, 89] width 82 height 12
type input "page="
click at [170, 104] on div "Apply" at bounding box center [173, 105] width 12 height 6
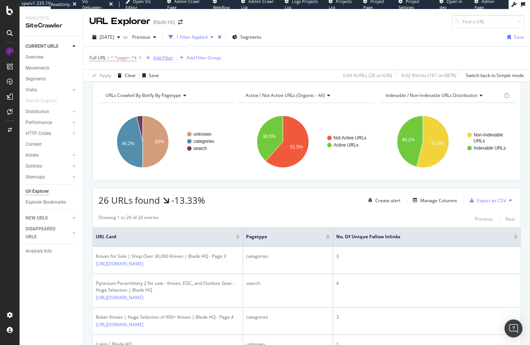
click at [165, 60] on div "Add Filter" at bounding box center [163, 57] width 20 height 6
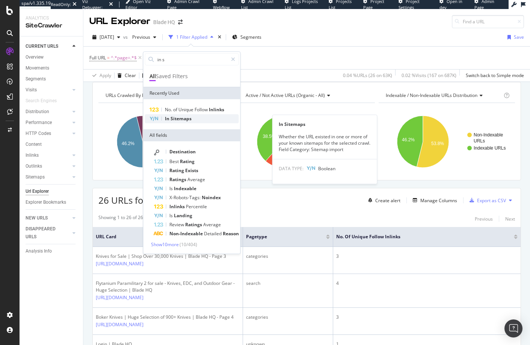
type input "in s"
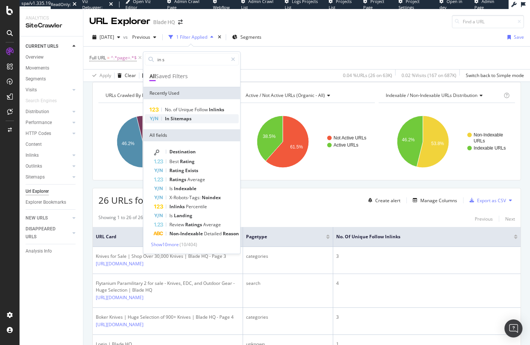
click at [183, 122] on span "Sitemaps" at bounding box center [181, 118] width 21 height 6
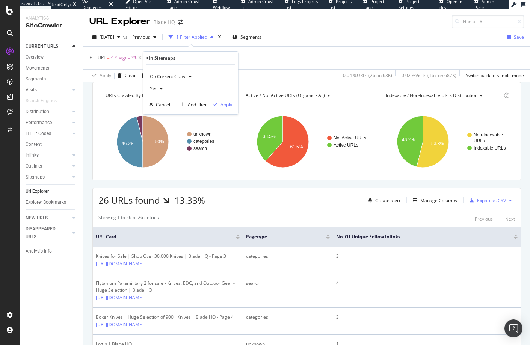
click at [224, 104] on div "Apply" at bounding box center [227, 104] width 12 height 6
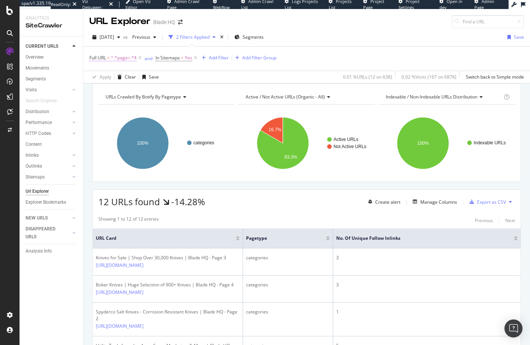
click at [111, 62] on span "^.*page=.*$" at bounding box center [124, 58] width 26 height 11
click at [194, 68] on div "Full URL = ^.*page=.*$ and In Sitemaps = Yes Add Filter Add Filter Group" at bounding box center [306, 59] width 435 height 24
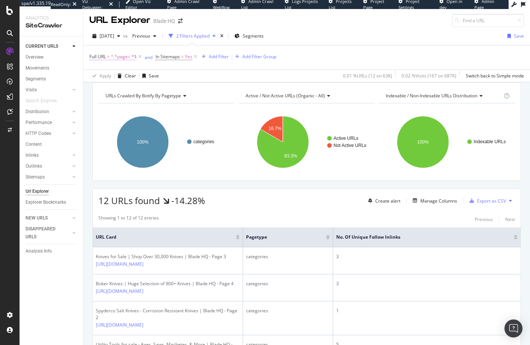
scroll to position [2, 0]
click at [140, 58] on icon at bounding box center [140, 57] width 6 height 8
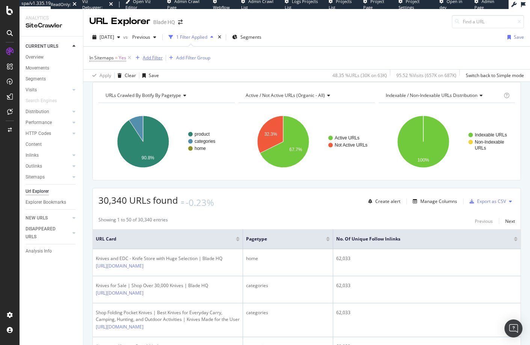
click at [152, 56] on div "Add Filter" at bounding box center [153, 57] width 20 height 6
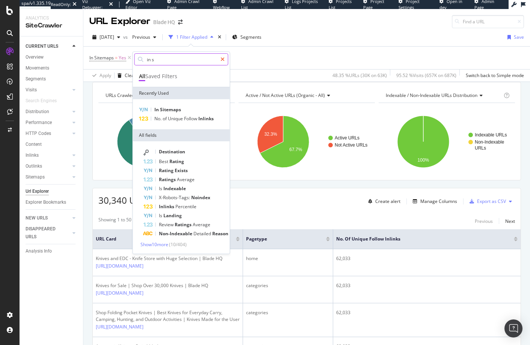
click at [228, 58] on div at bounding box center [222, 59] width 11 height 12
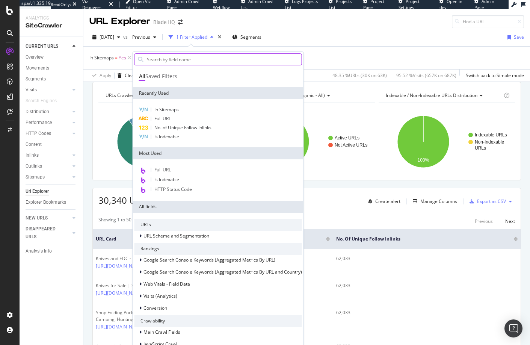
click at [298, 56] on div "In Sitemaps = Yes Add Filter Add Filter Group" at bounding box center [306, 58] width 435 height 23
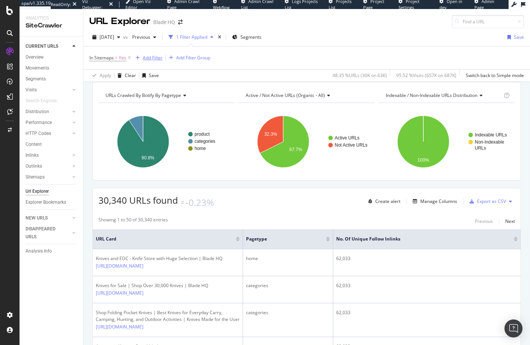
click at [153, 56] on div "Add Filter" at bounding box center [153, 57] width 20 height 6
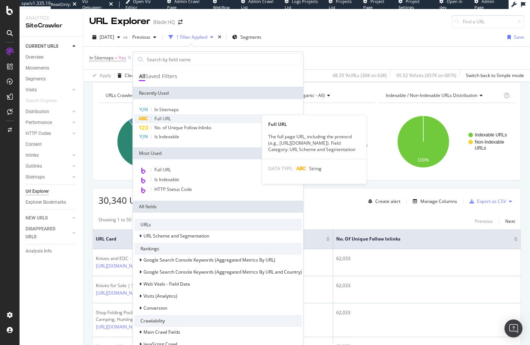
click at [163, 121] on span "Full URL" at bounding box center [162, 118] width 17 height 6
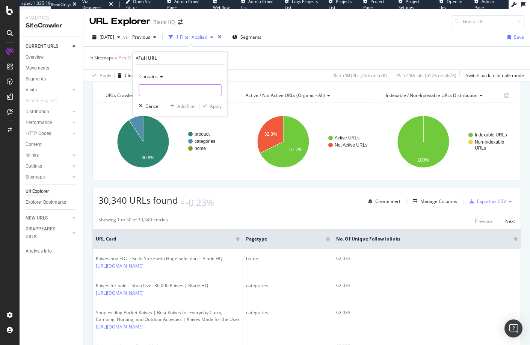
click at [152, 89] on input "text" at bounding box center [180, 90] width 82 height 12
type input "page"
click at [217, 104] on div "Apply" at bounding box center [216, 106] width 12 height 6
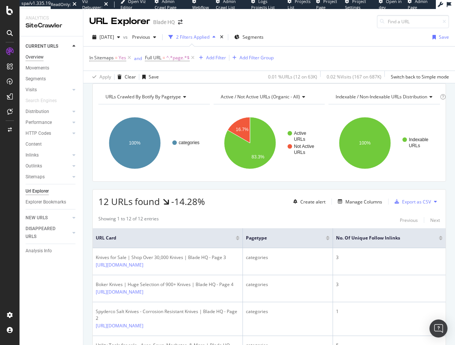
click at [35, 58] on div "Overview" at bounding box center [35, 57] width 18 height 8
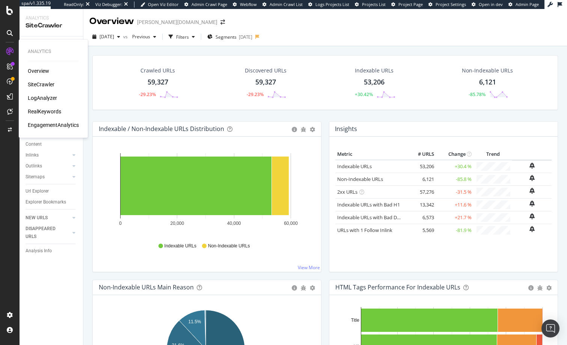
click at [55, 111] on div "RealKeywords" at bounding box center [44, 112] width 33 height 8
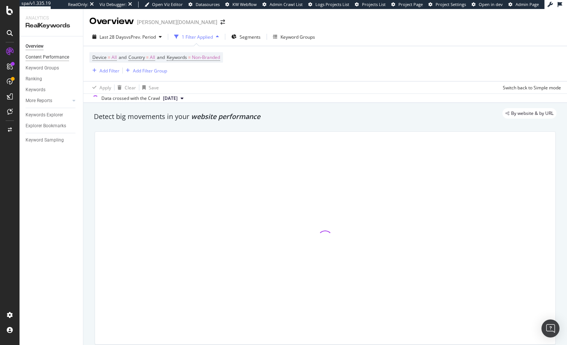
click at [39, 57] on div "Content Performance" at bounding box center [48, 57] width 44 height 8
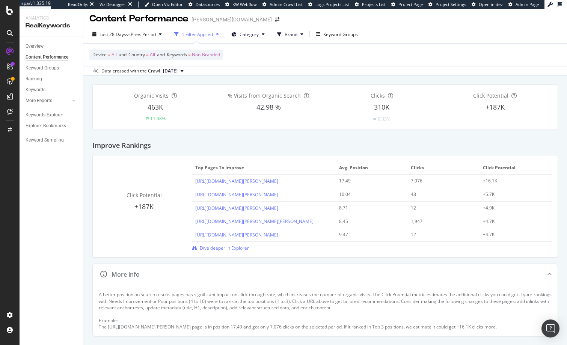
scroll to position [2, 0]
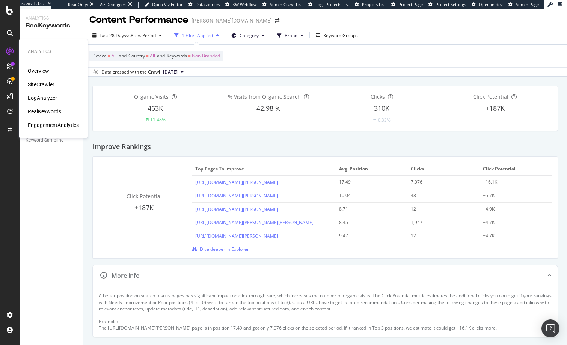
click at [40, 112] on div "RealKeywords" at bounding box center [44, 112] width 33 height 8
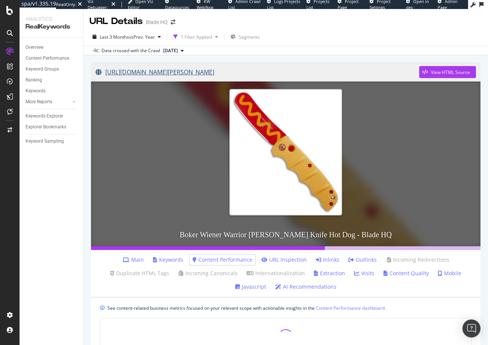
click at [253, 71] on link "[URL][DOMAIN_NAME][PERSON_NAME]" at bounding box center [257, 72] width 324 height 19
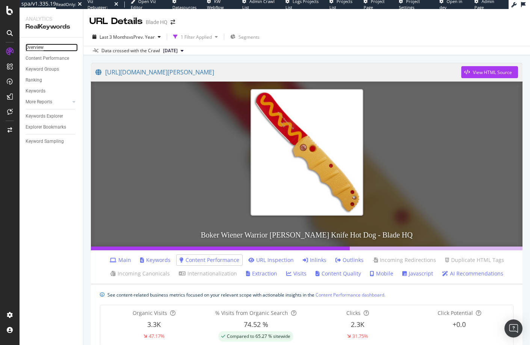
click at [35, 48] on div "Overview" at bounding box center [35, 48] width 18 height 8
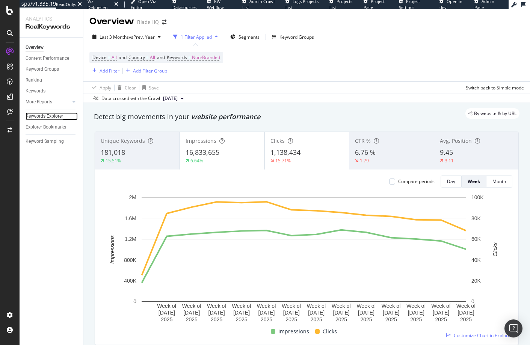
click at [51, 114] on div "Keywords Explorer" at bounding box center [45, 116] width 38 height 8
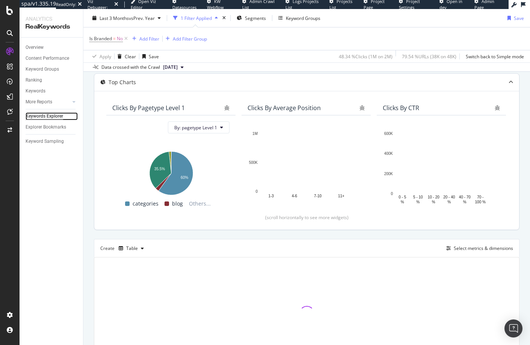
scroll to position [43, 0]
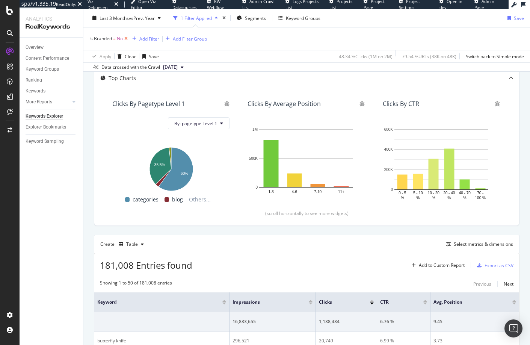
click at [125, 38] on icon at bounding box center [126, 39] width 6 height 8
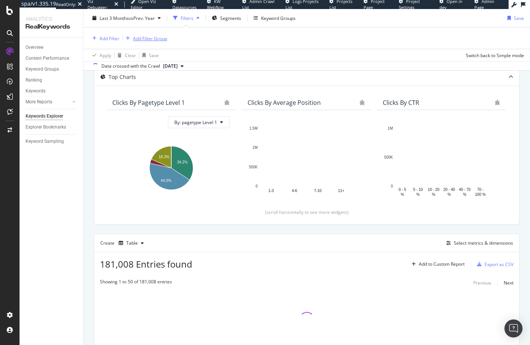
scroll to position [42, 0]
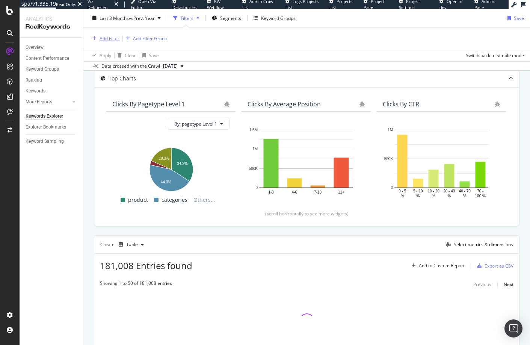
click at [104, 38] on div "Add Filter" at bounding box center [110, 38] width 20 height 6
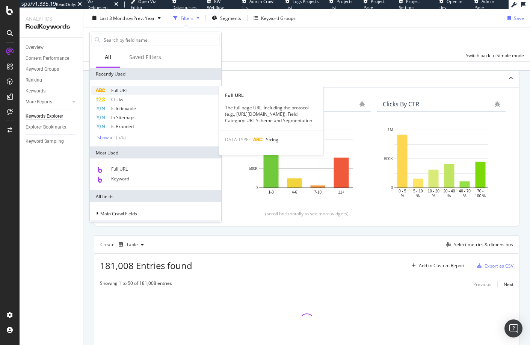
scroll to position [2, 0]
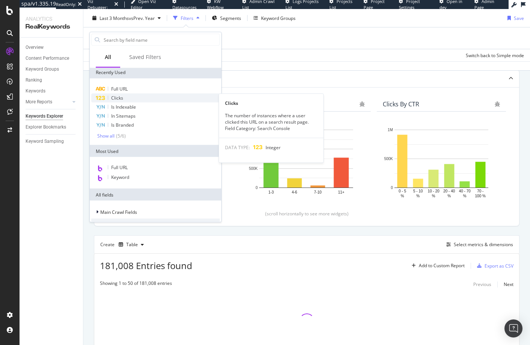
click at [124, 94] on div "Clicks" at bounding box center [155, 98] width 129 height 9
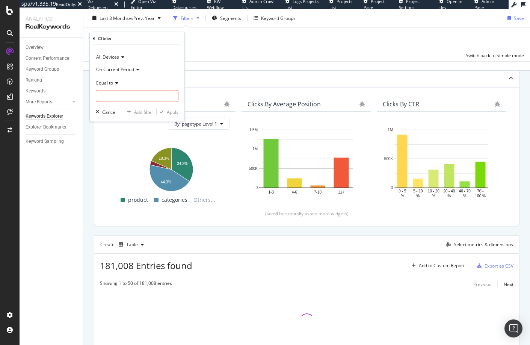
click at [115, 83] on icon at bounding box center [115, 82] width 5 height 5
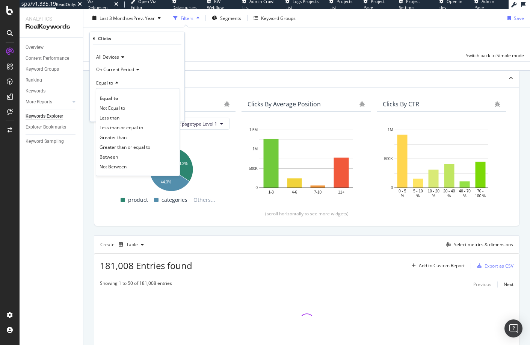
drag, startPoint x: 138, startPoint y: 78, endPoint x: 136, endPoint y: 73, distance: 5.4
click at [138, 78] on div "Equal to" at bounding box center [137, 83] width 83 height 12
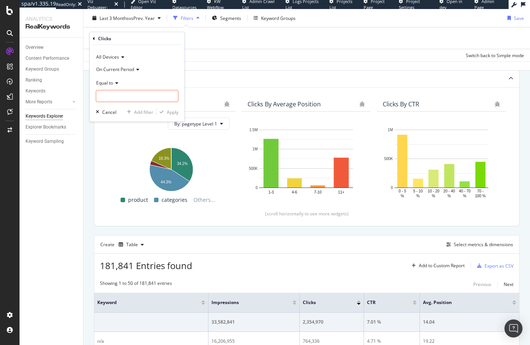
click at [116, 59] on span "All Devices" at bounding box center [107, 57] width 23 height 6
click at [91, 36] on div "Clicks All Devices All Devices On Desktop On Mobile On Tablet On Current Period…" at bounding box center [137, 76] width 95 height 89
click at [94, 36] on icon at bounding box center [94, 38] width 2 height 5
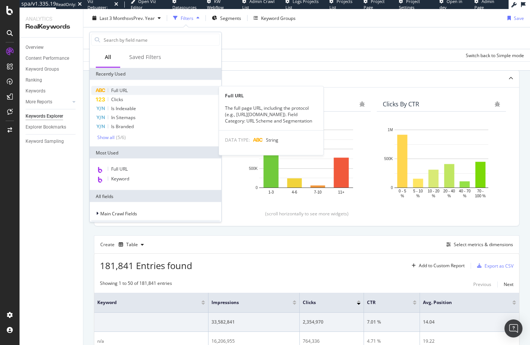
click at [119, 91] on span "Full URL" at bounding box center [119, 90] width 17 height 6
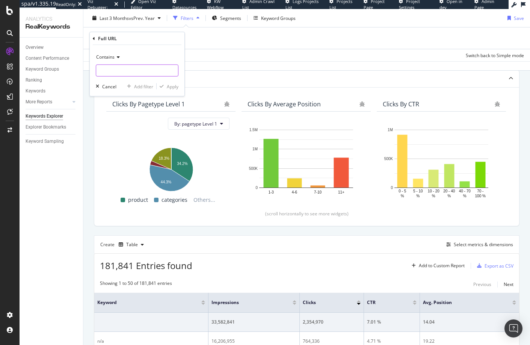
click at [116, 73] on input "text" at bounding box center [137, 71] width 82 height 12
type input "search"
click at [172, 87] on div "Apply" at bounding box center [173, 86] width 12 height 6
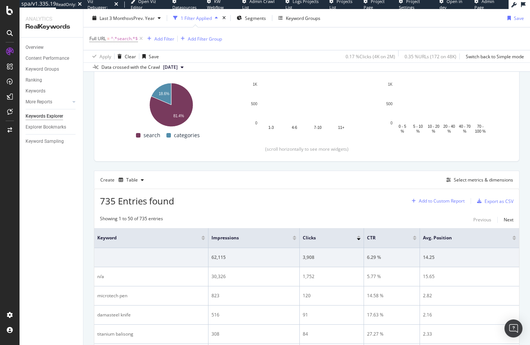
scroll to position [116, 0]
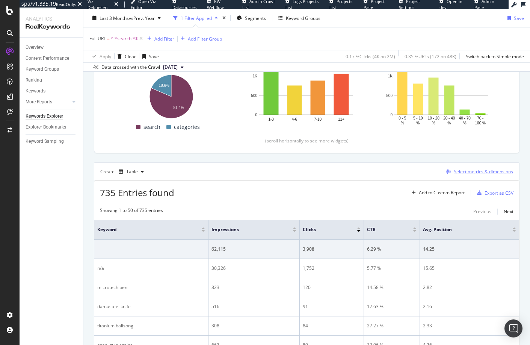
click at [456, 172] on div "Select metrics & dimensions" at bounding box center [483, 171] width 59 height 6
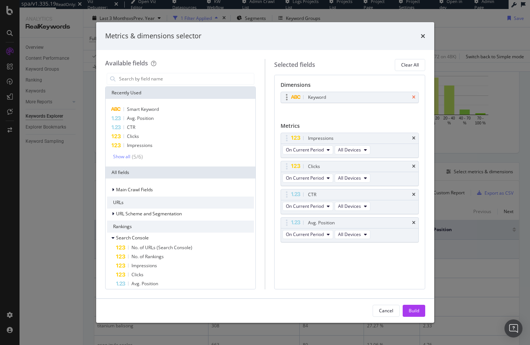
click at [414, 95] on icon "times" at bounding box center [413, 97] width 3 height 5
click at [157, 78] on input "modal" at bounding box center [186, 78] width 136 height 11
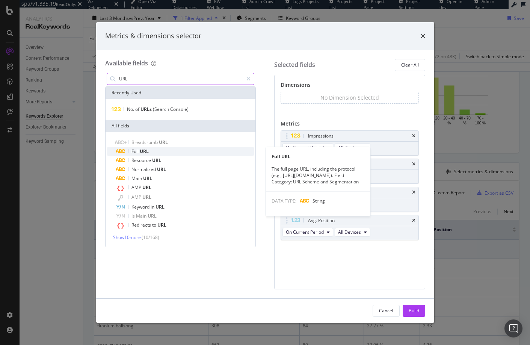
type input "URL"
click at [136, 147] on div "Full URL" at bounding box center [185, 151] width 138 height 9
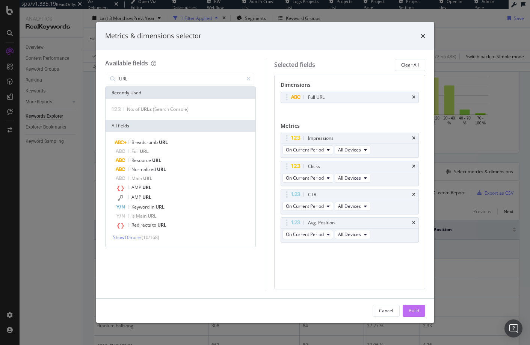
click at [420, 313] on button "Build" at bounding box center [414, 311] width 23 height 12
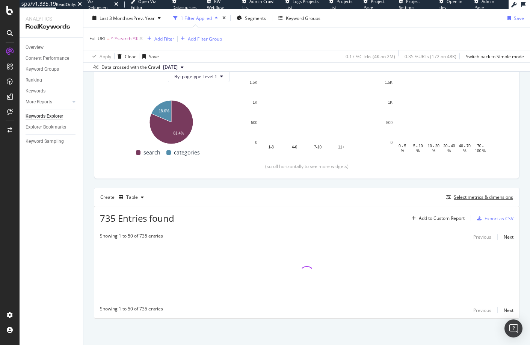
scroll to position [91, 0]
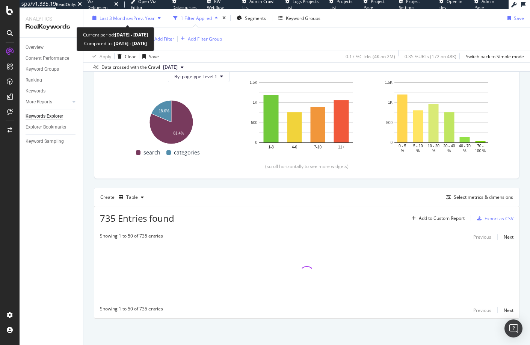
click at [144, 21] on div "Last 3 Months vs Prev. Year" at bounding box center [127, 18] width 55 height 6
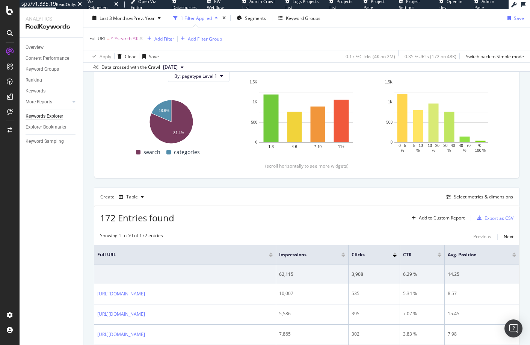
click at [359, 204] on div "Create Table Select metrics & dimensions" at bounding box center [307, 196] width 426 height 18
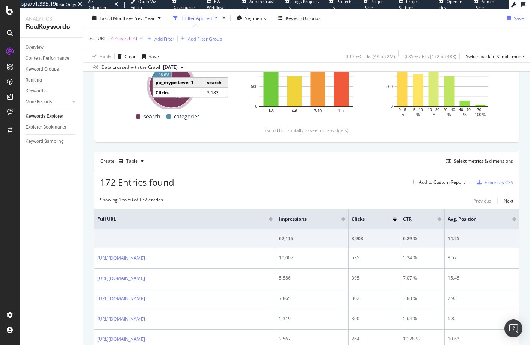
scroll to position [0, 0]
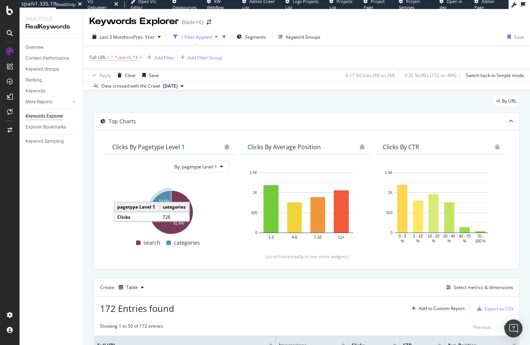
click at [121, 55] on span "^.*search.*$" at bounding box center [124, 57] width 27 height 11
click at [121, 90] on input "search" at bounding box center [131, 89] width 71 height 12
click at [115, 91] on input "search" at bounding box center [131, 89] width 71 height 12
type input "search="
click at [176, 106] on div "Apply" at bounding box center [173, 104] width 12 height 6
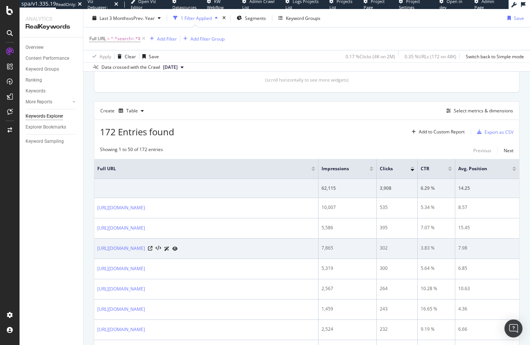
scroll to position [231, 0]
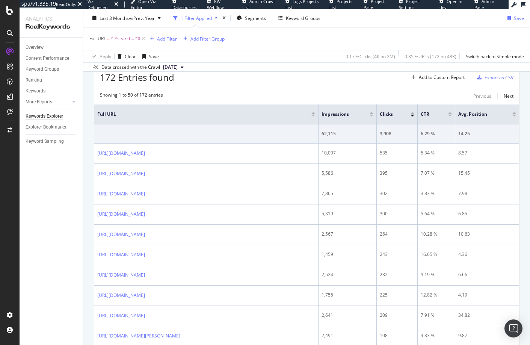
click at [128, 41] on span "^.*search=.*$" at bounding box center [126, 38] width 30 height 11
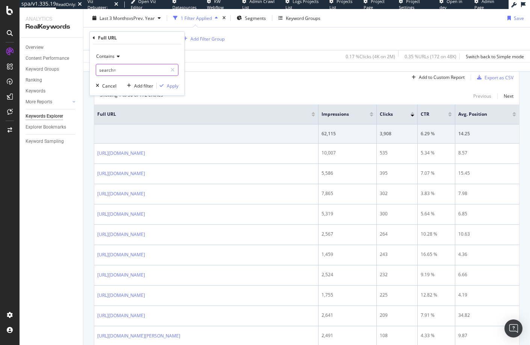
click at [104, 70] on input "search=" at bounding box center [131, 70] width 71 height 12
click at [108, 71] on input "search=" at bounding box center [131, 70] width 71 height 12
drag, startPoint x: 113, startPoint y: 71, endPoint x: 94, endPoint y: 70, distance: 19.9
click at [94, 70] on div "Contains search= Cancel Add filter Apply" at bounding box center [137, 69] width 95 height 51
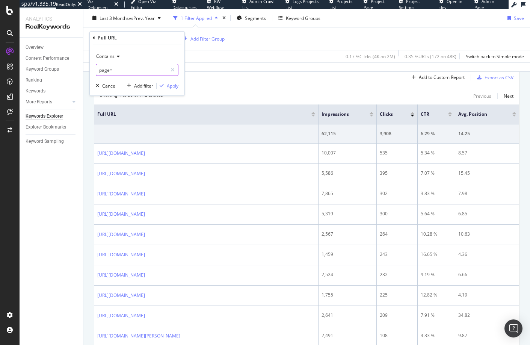
type input "page="
click at [173, 86] on div "Apply" at bounding box center [173, 86] width 12 height 6
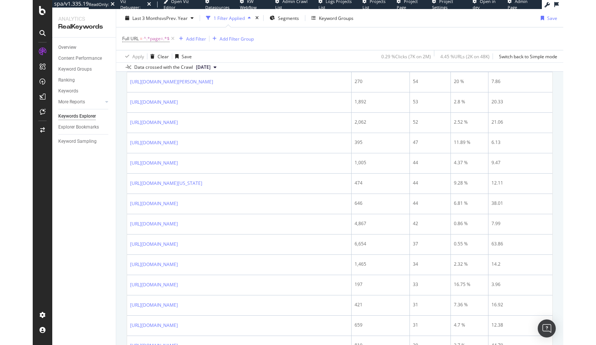
scroll to position [1095, 0]
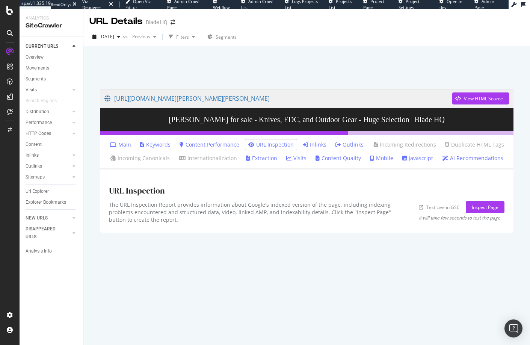
click at [311, 142] on link "Inlinks" at bounding box center [315, 145] width 24 height 8
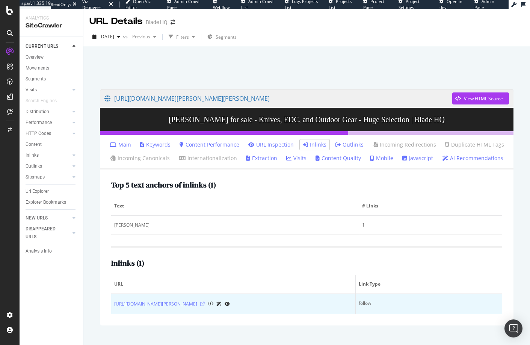
click at [205, 304] on icon at bounding box center [202, 304] width 5 height 5
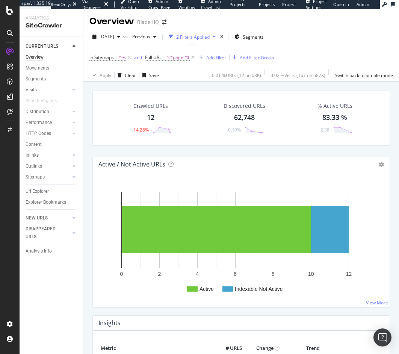
click at [129, 58] on icon at bounding box center [129, 58] width 6 height 8
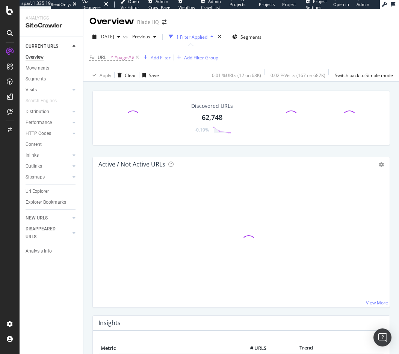
click at [138, 57] on icon at bounding box center [137, 58] width 6 height 8
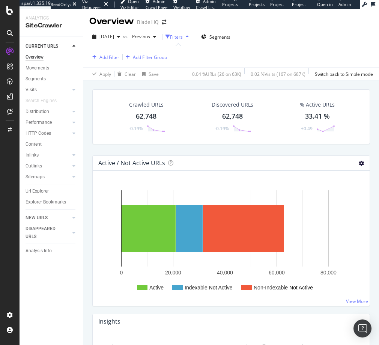
click at [359, 166] on icon at bounding box center [361, 163] width 5 height 5
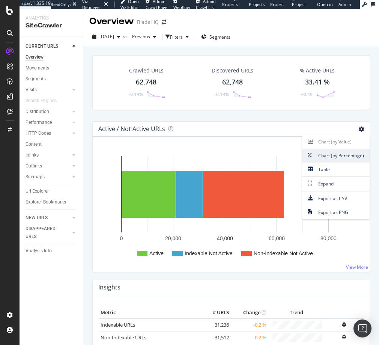
click at [324, 157] on span "Chart (by Percentage)" at bounding box center [336, 156] width 68 height 10
